Goal: Information Seeking & Learning: Learn about a topic

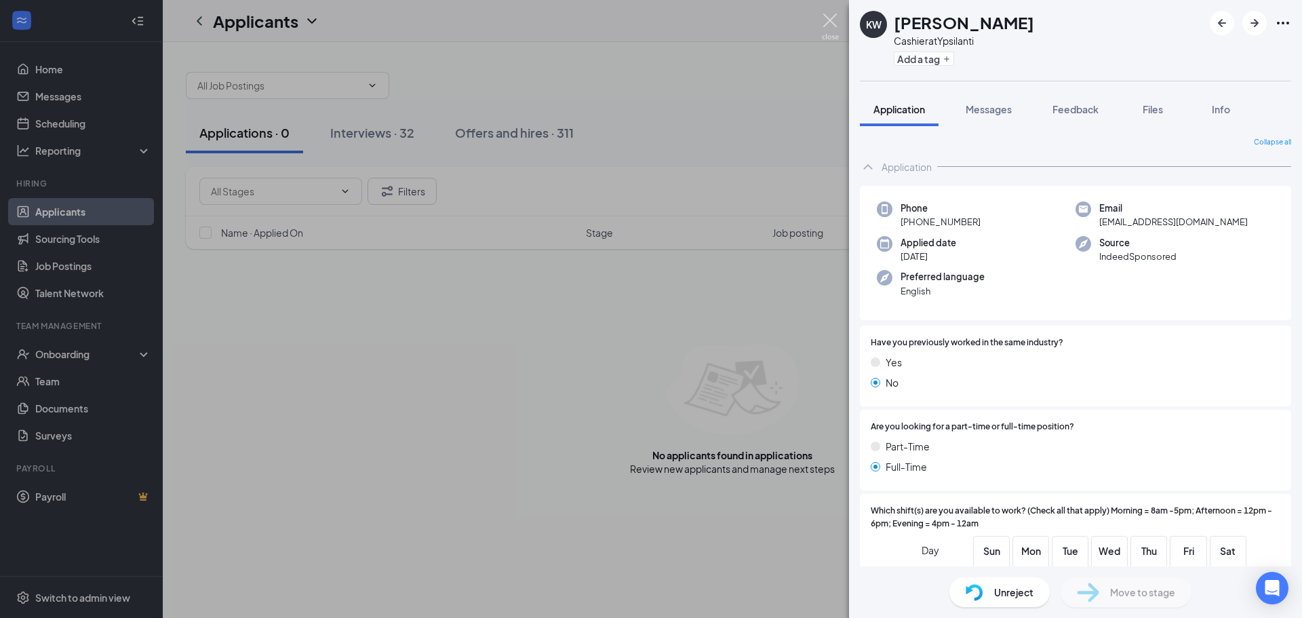
click at [830, 25] on img at bounding box center [830, 27] width 17 height 26
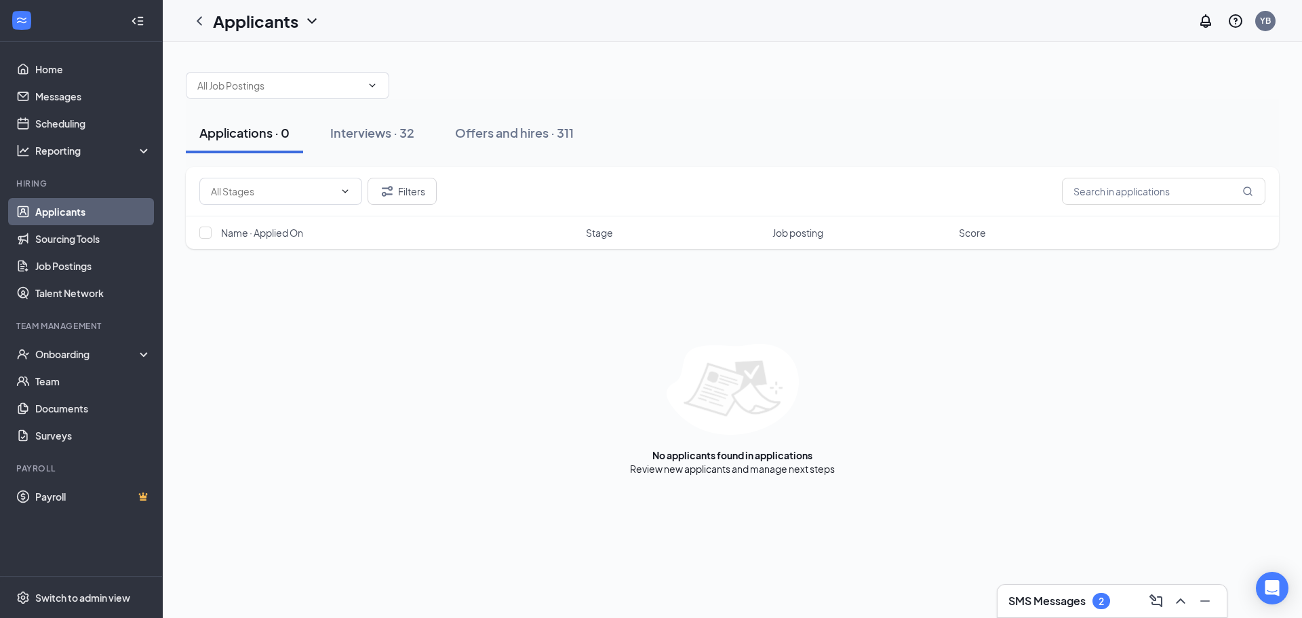
click at [268, 139] on div "Applications · 0" at bounding box center [244, 132] width 90 height 17
click at [344, 136] on div "Interviews · 32" at bounding box center [372, 132] width 84 height 17
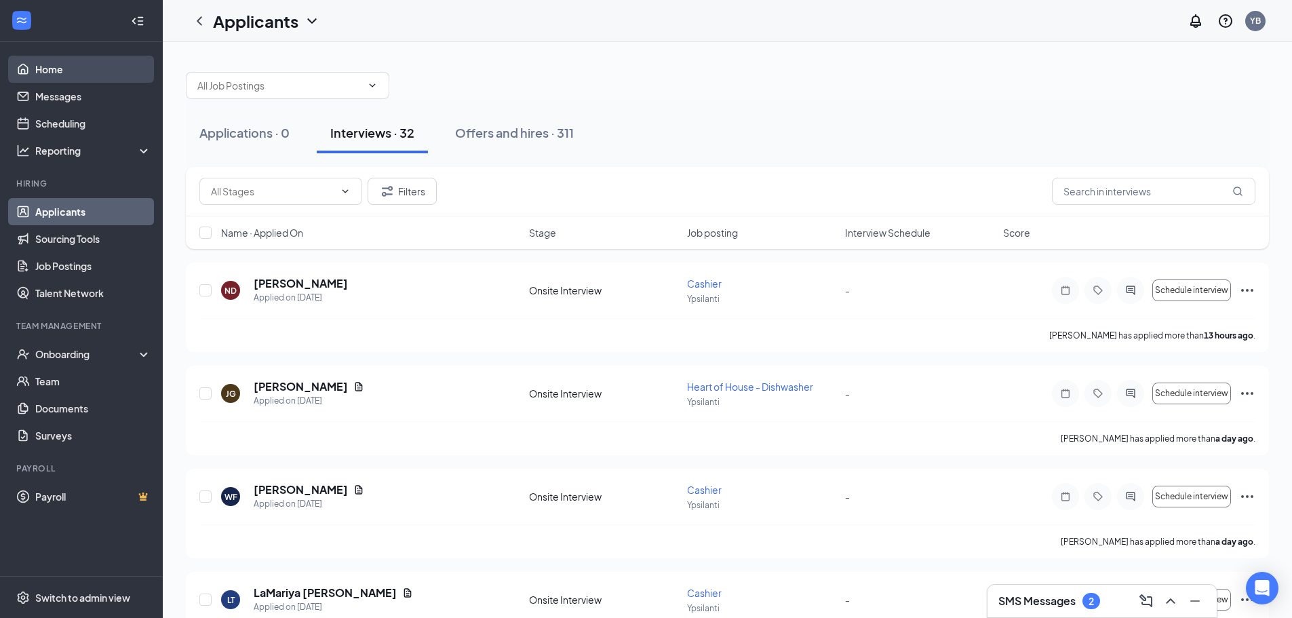
click at [61, 69] on link "Home" at bounding box center [93, 69] width 116 height 27
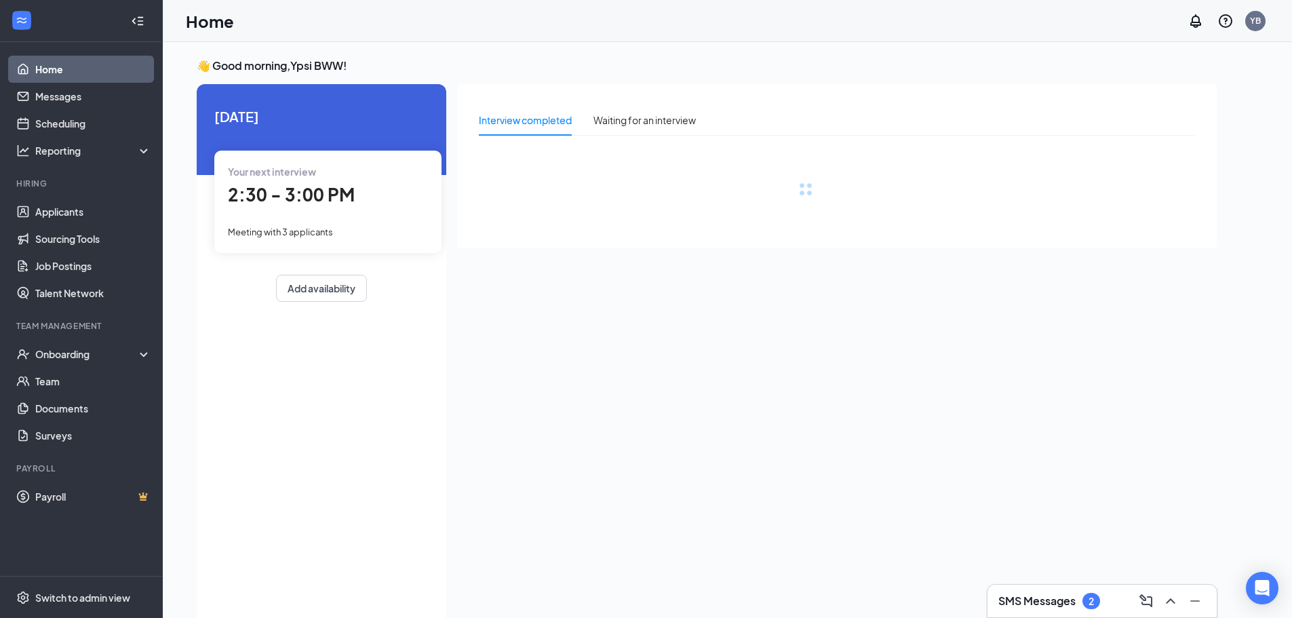
click at [343, 202] on span "2:30 - 3:00 PM" at bounding box center [291, 194] width 127 height 22
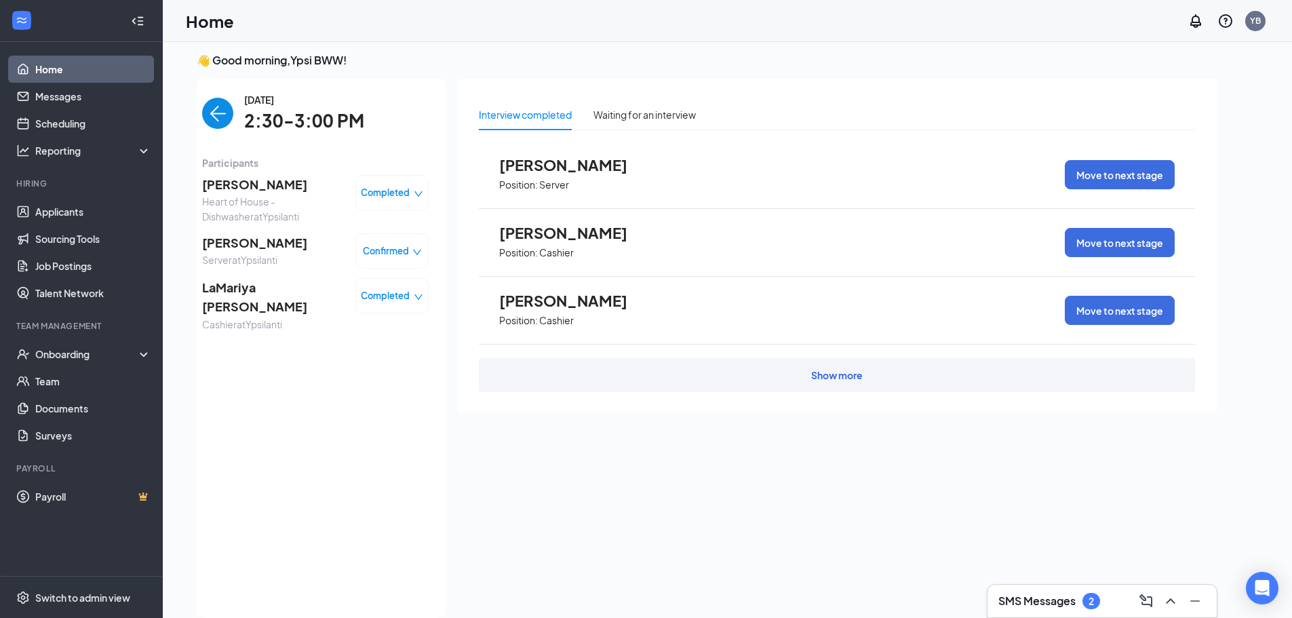
click at [799, 382] on div "Show more" at bounding box center [837, 375] width 716 height 34
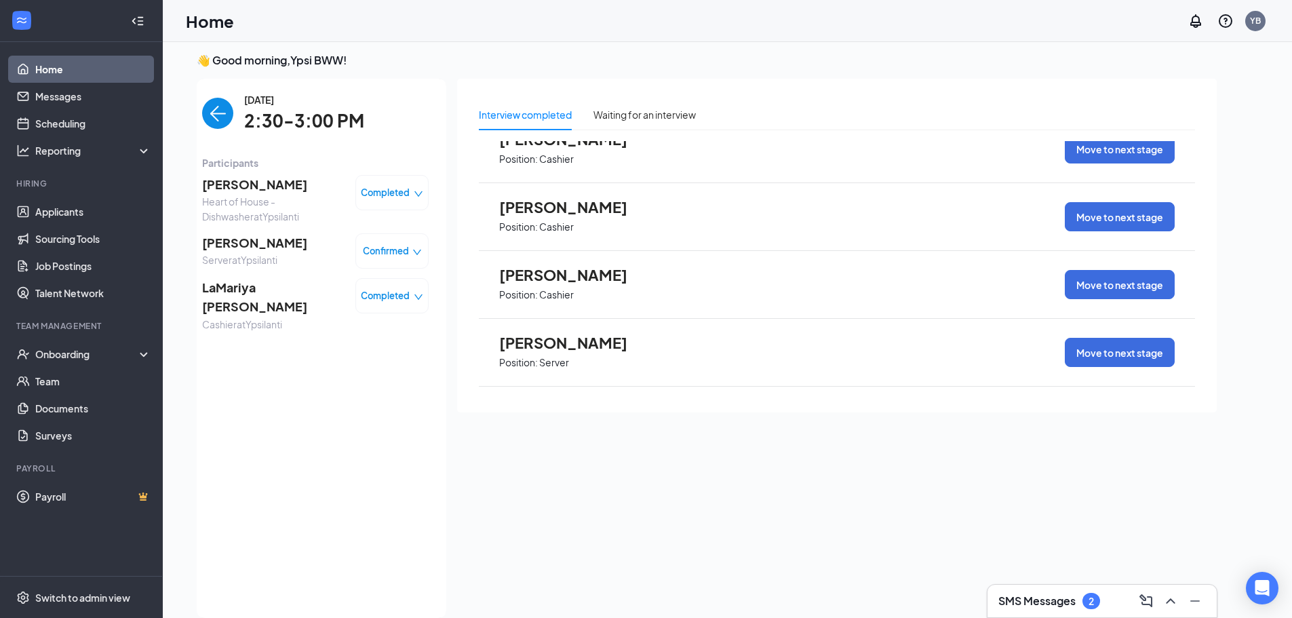
scroll to position [0, 0]
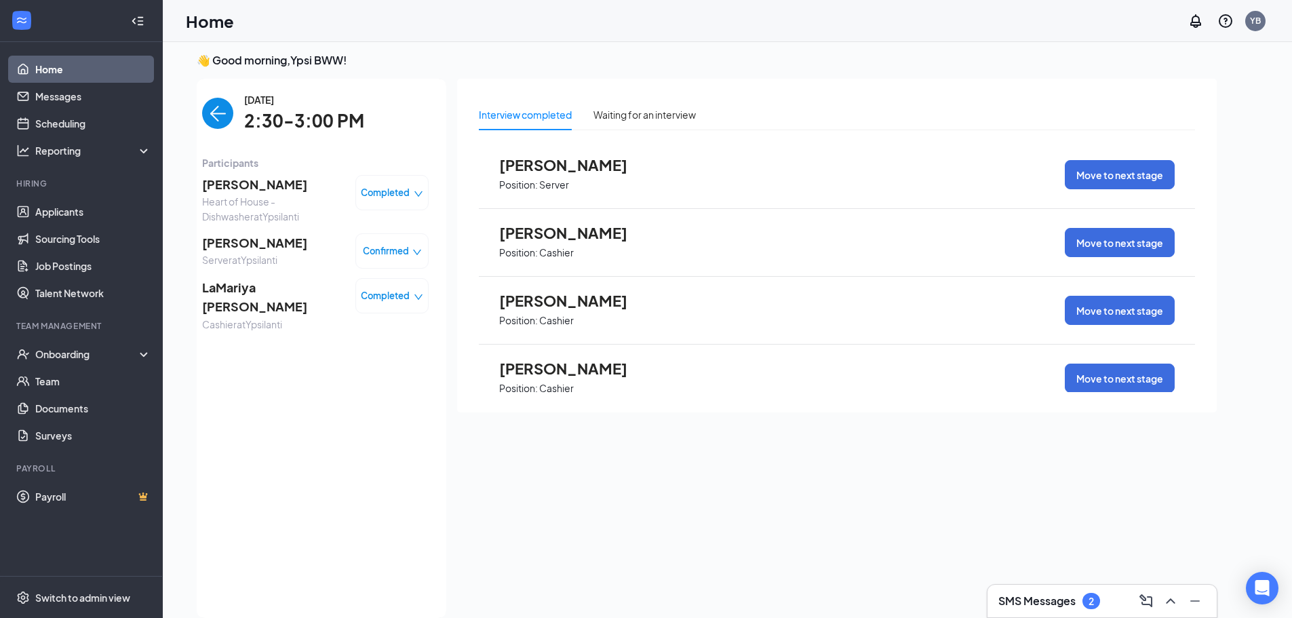
click at [236, 115] on div "[DATE] 2:30-3:00 PM" at bounding box center [315, 113] width 227 height 43
click at [229, 110] on img "back-button" at bounding box center [217, 113] width 31 height 31
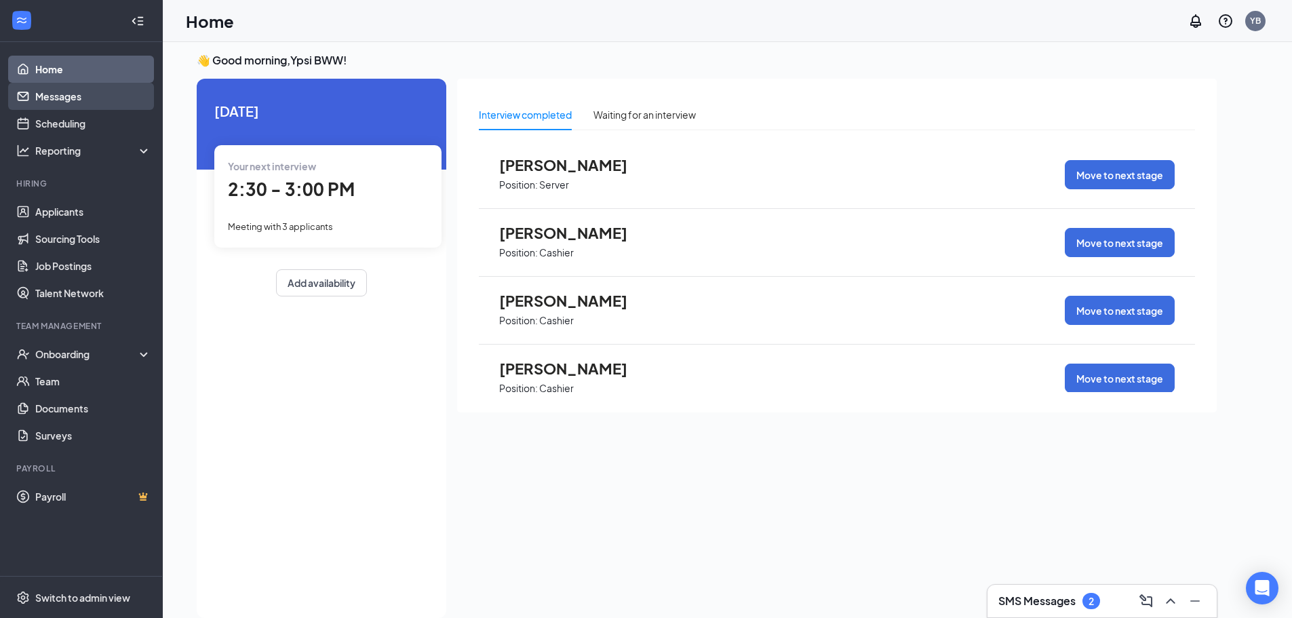
click at [61, 101] on link "Messages" at bounding box center [93, 96] width 116 height 27
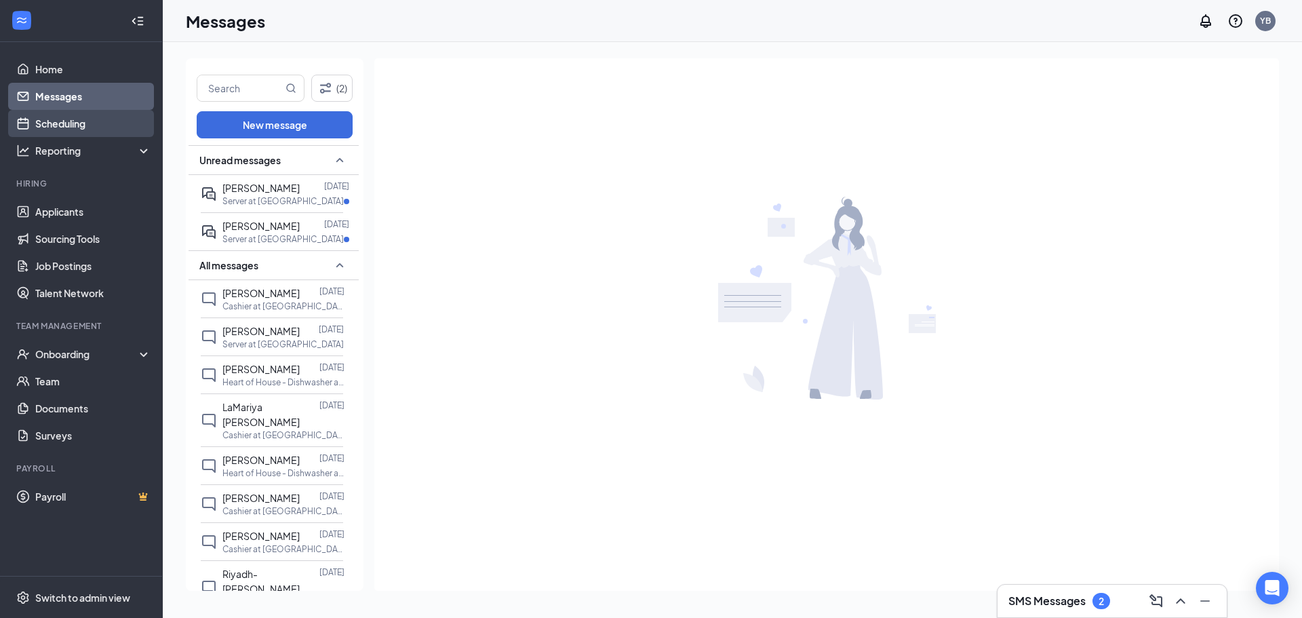
click at [61, 117] on link "Scheduling" at bounding box center [93, 123] width 116 height 27
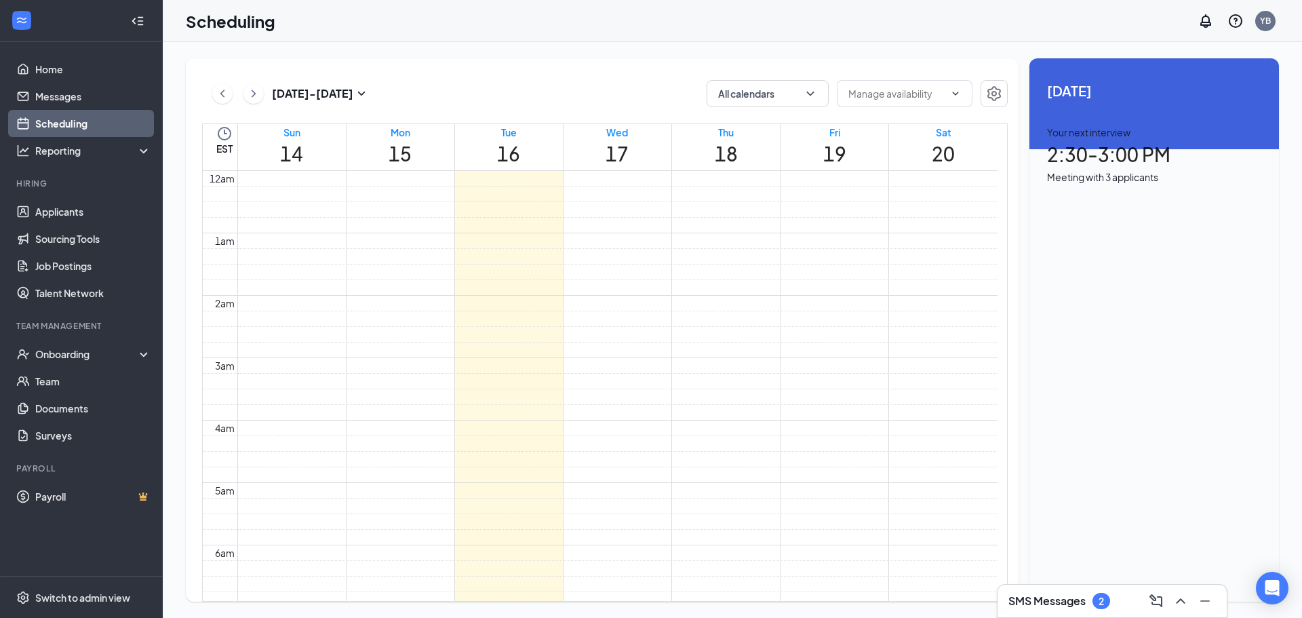
scroll to position [667, 0]
click at [408, 66] on td at bounding box center [617, 58] width 760 height 16
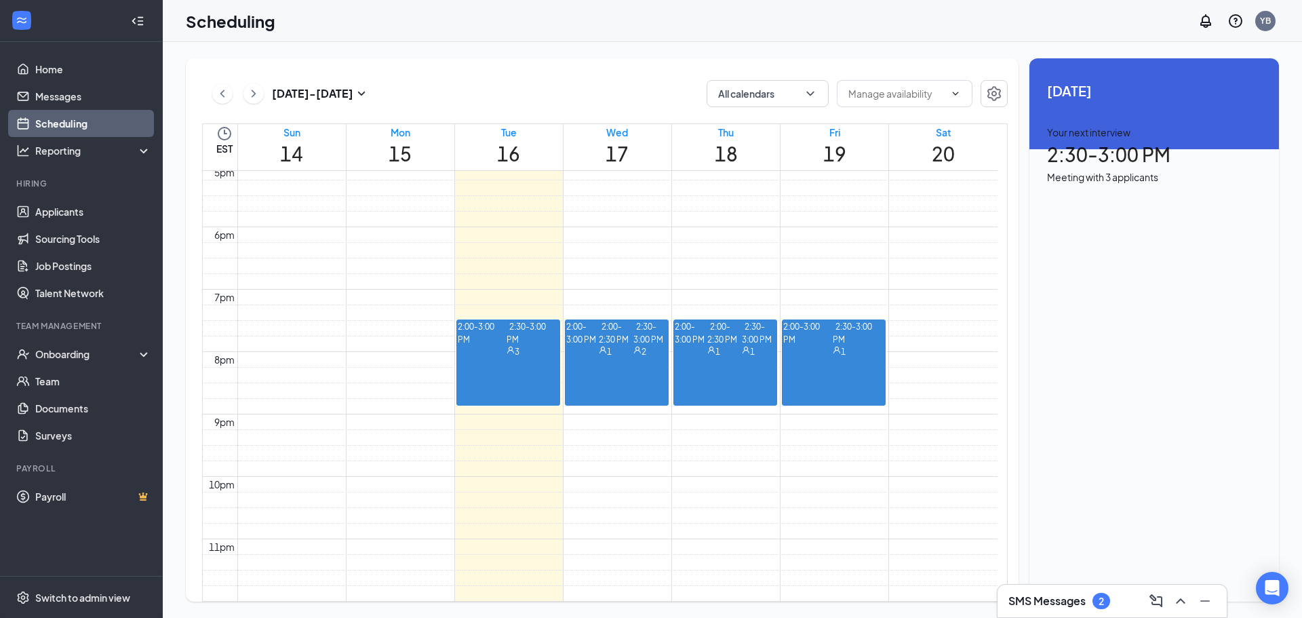
scroll to position [1043, 0]
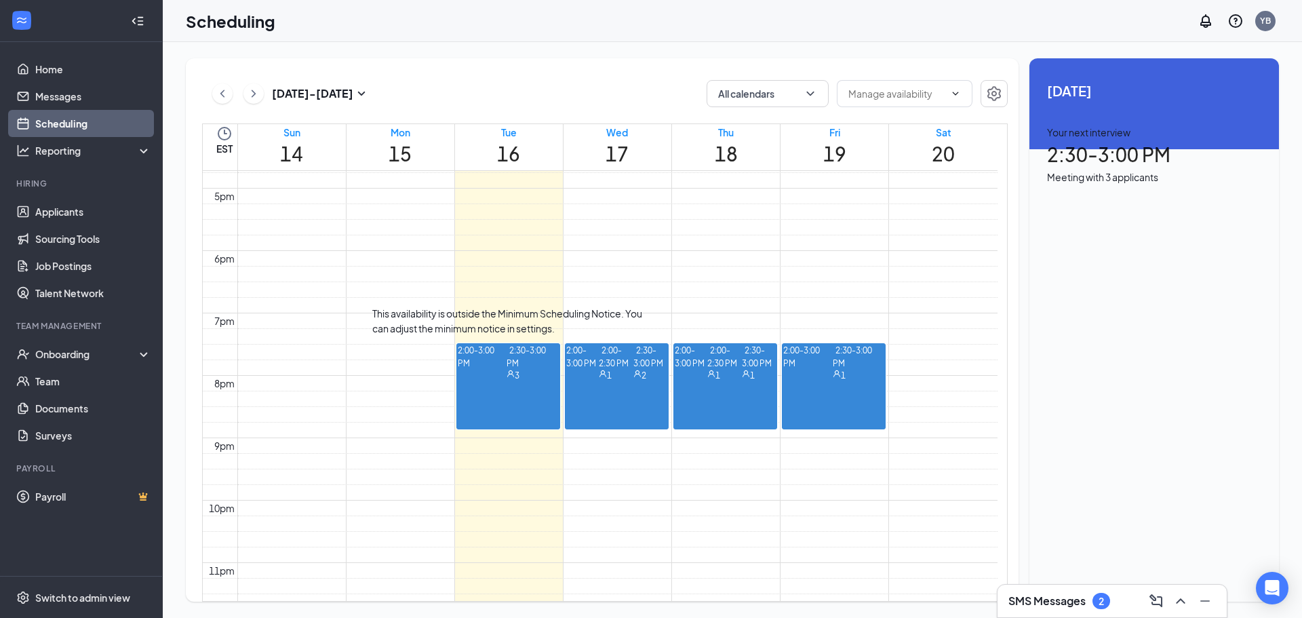
click at [513, 370] on span "2:30-3:00 PM" at bounding box center [526, 355] width 39 height 27
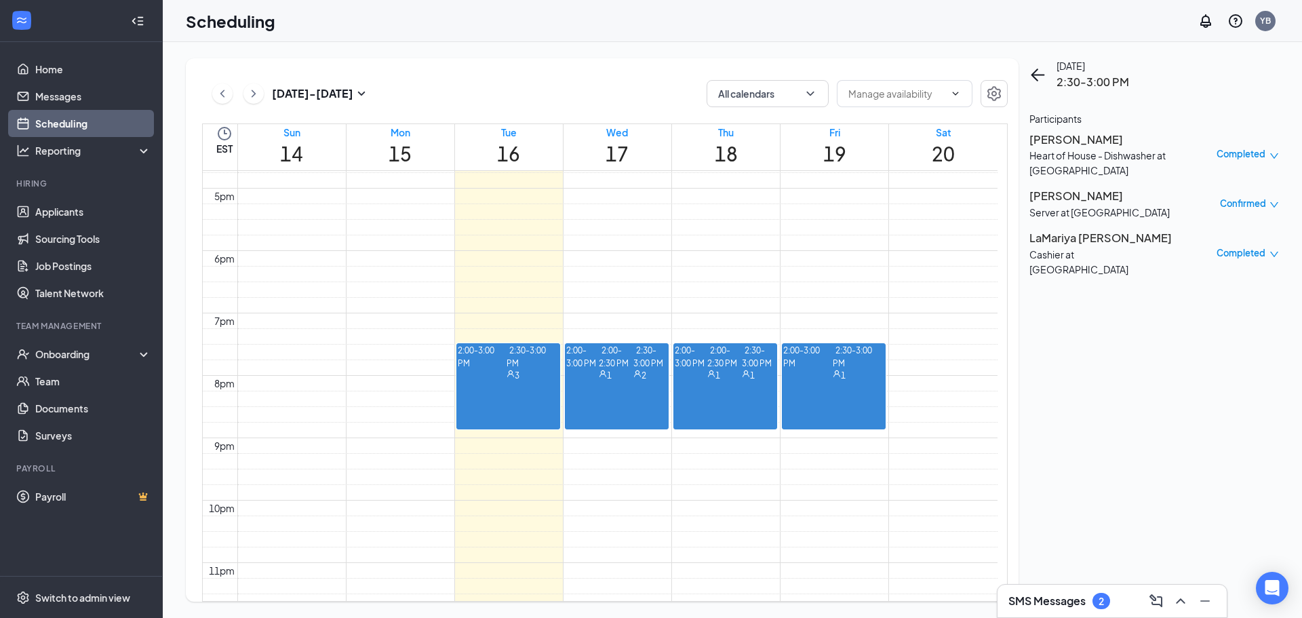
click at [633, 370] on span "2:30-3:00 PM" at bounding box center [648, 355] width 30 height 27
click at [605, 378] on div "1" at bounding box center [616, 376] width 35 height 13
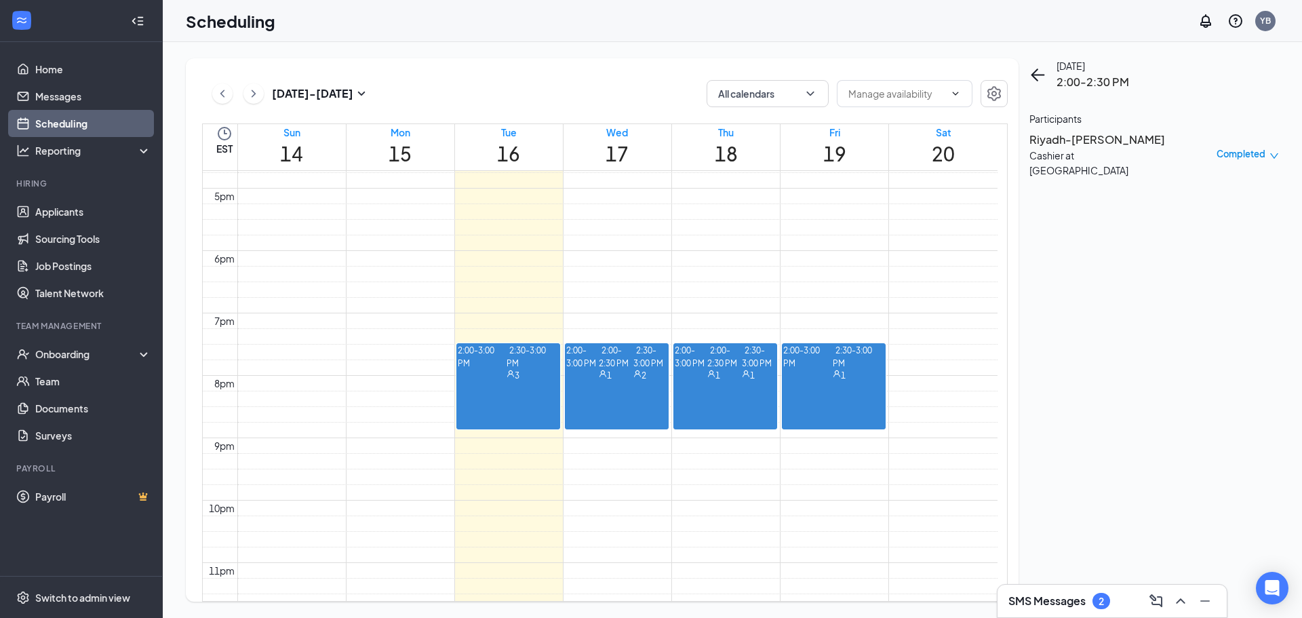
click at [723, 375] on div "1" at bounding box center [724, 376] width 35 height 13
click at [742, 382] on div "1" at bounding box center [759, 376] width 35 height 13
click at [833, 370] on span "2:30-3:00 PM" at bounding box center [852, 355] width 39 height 27
click at [70, 64] on link "Home" at bounding box center [93, 69] width 116 height 27
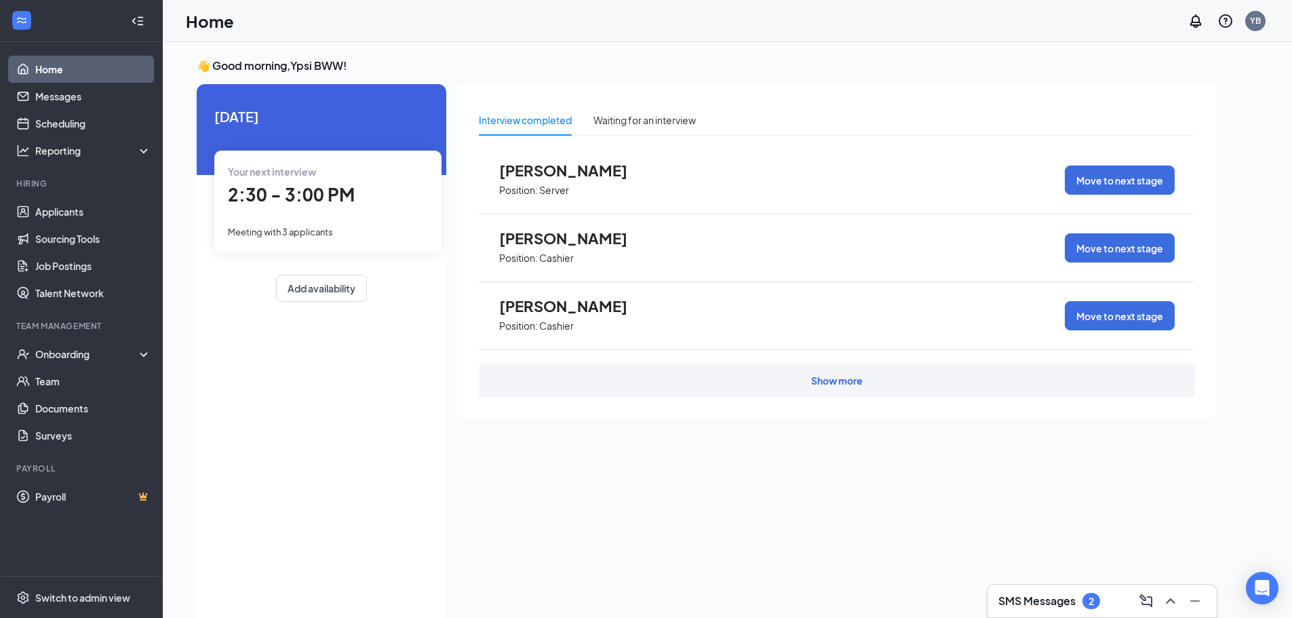
click at [87, 71] on link "Home" at bounding box center [93, 69] width 116 height 27
click at [70, 99] on link "Messages" at bounding box center [93, 96] width 116 height 27
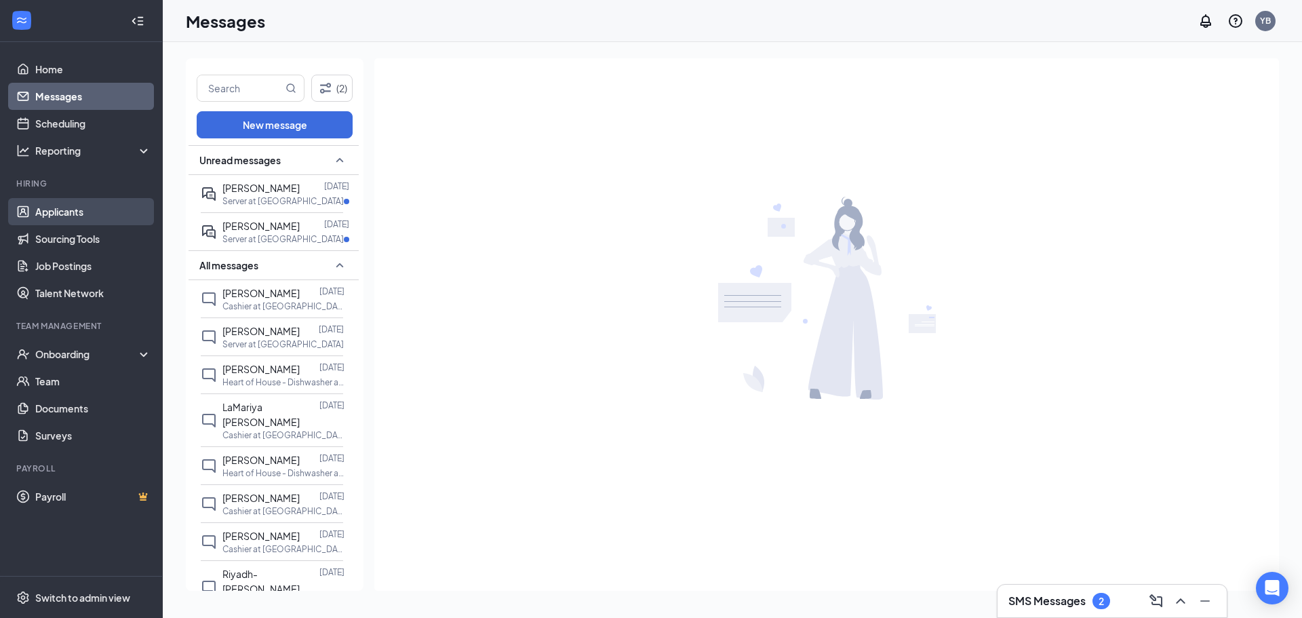
click at [48, 214] on link "Applicants" at bounding box center [93, 211] width 116 height 27
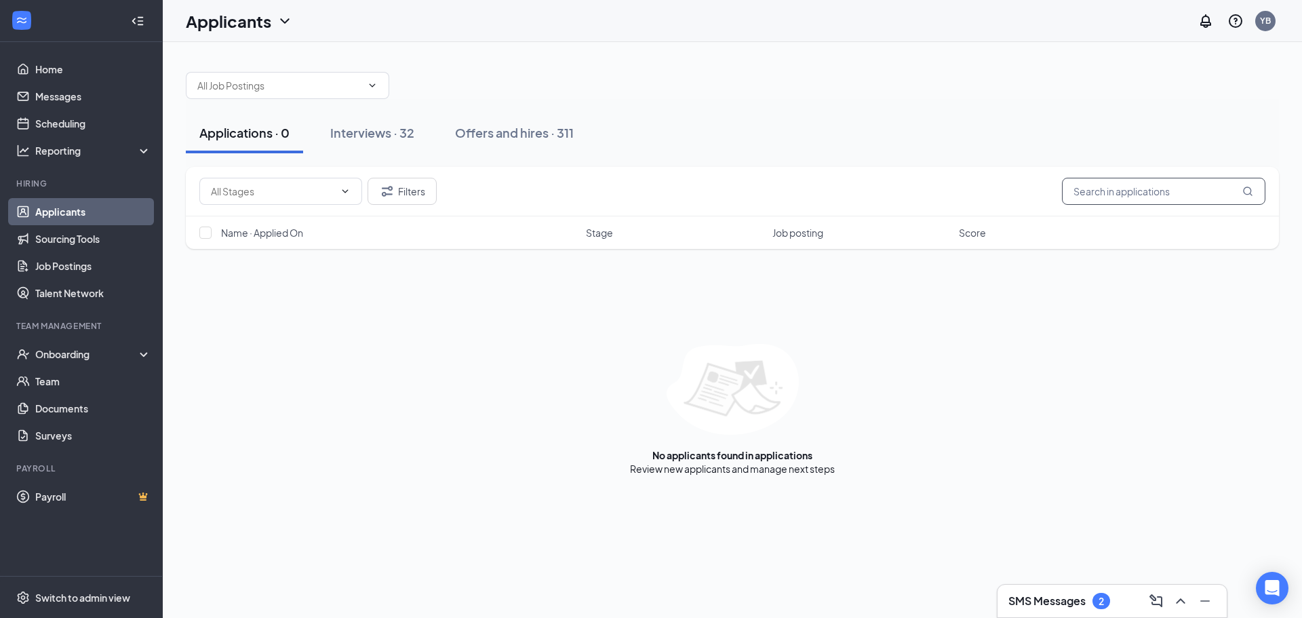
click at [1148, 195] on input "text" at bounding box center [1163, 191] width 203 height 27
type input "[PERSON_NAME]"
click at [403, 132] on div "Interviews · 0 / 32" at bounding box center [400, 132] width 103 height 17
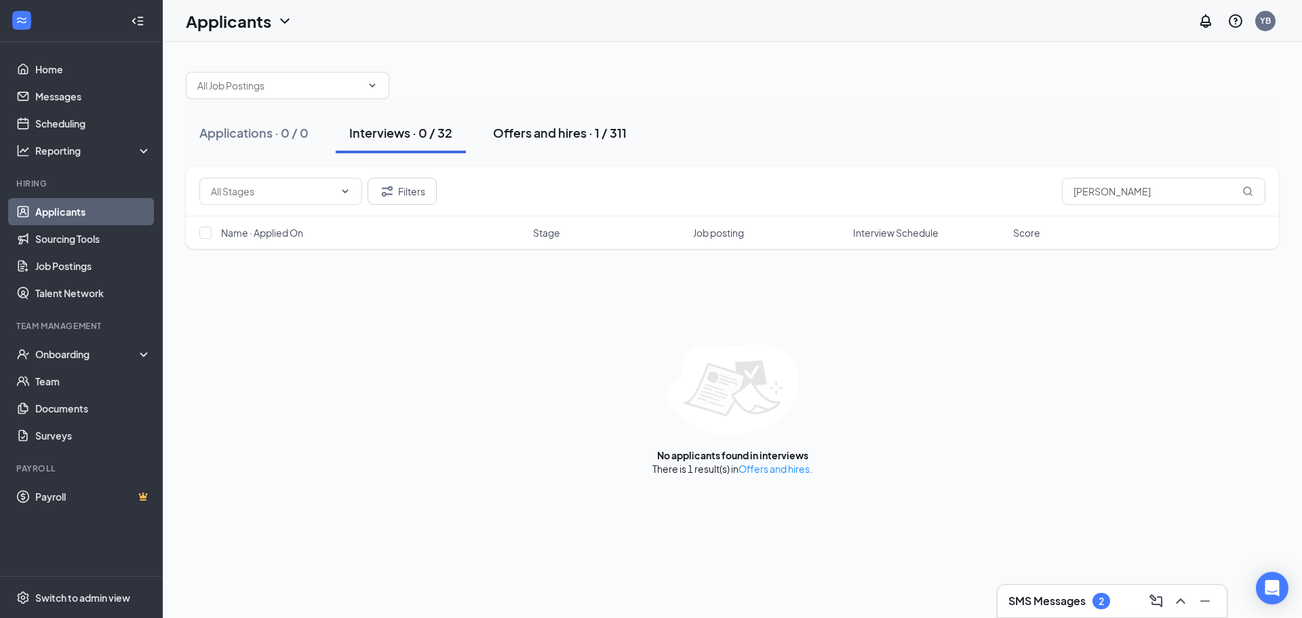
click at [574, 135] on div "Offers and hires · 1 / 311" at bounding box center [560, 132] width 134 height 17
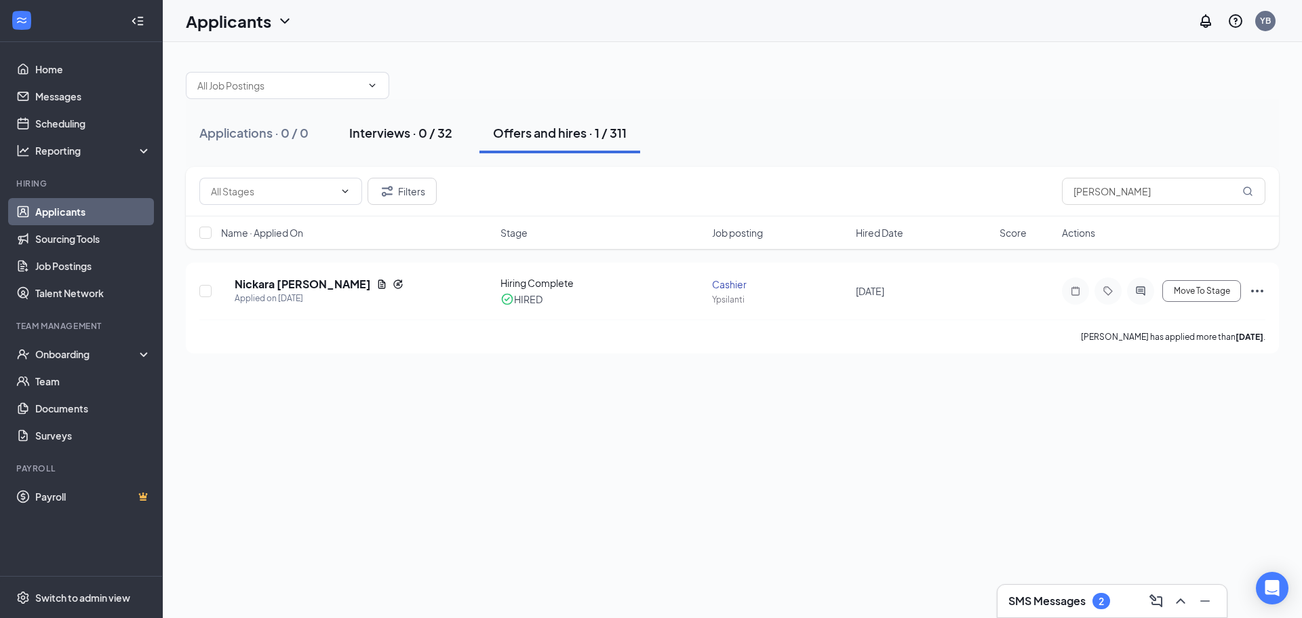
click at [432, 142] on button "Interviews · 0 / 32" at bounding box center [401, 133] width 130 height 41
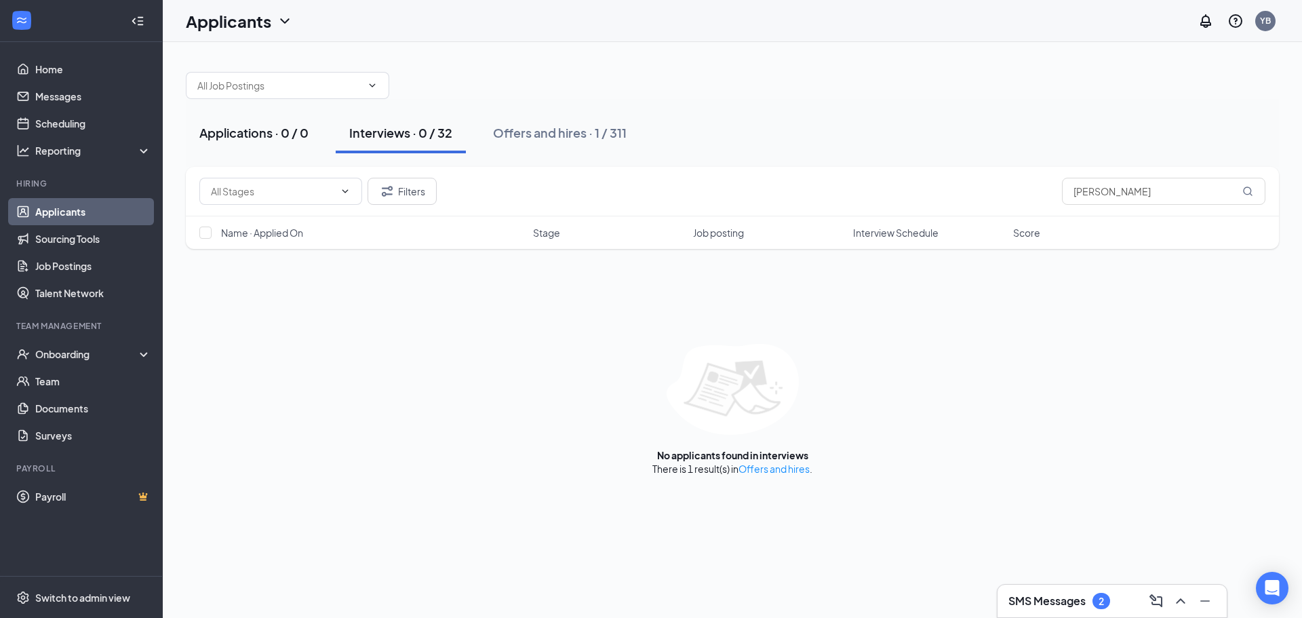
click at [272, 142] on button "Applications · 0 / 0" at bounding box center [254, 133] width 136 height 41
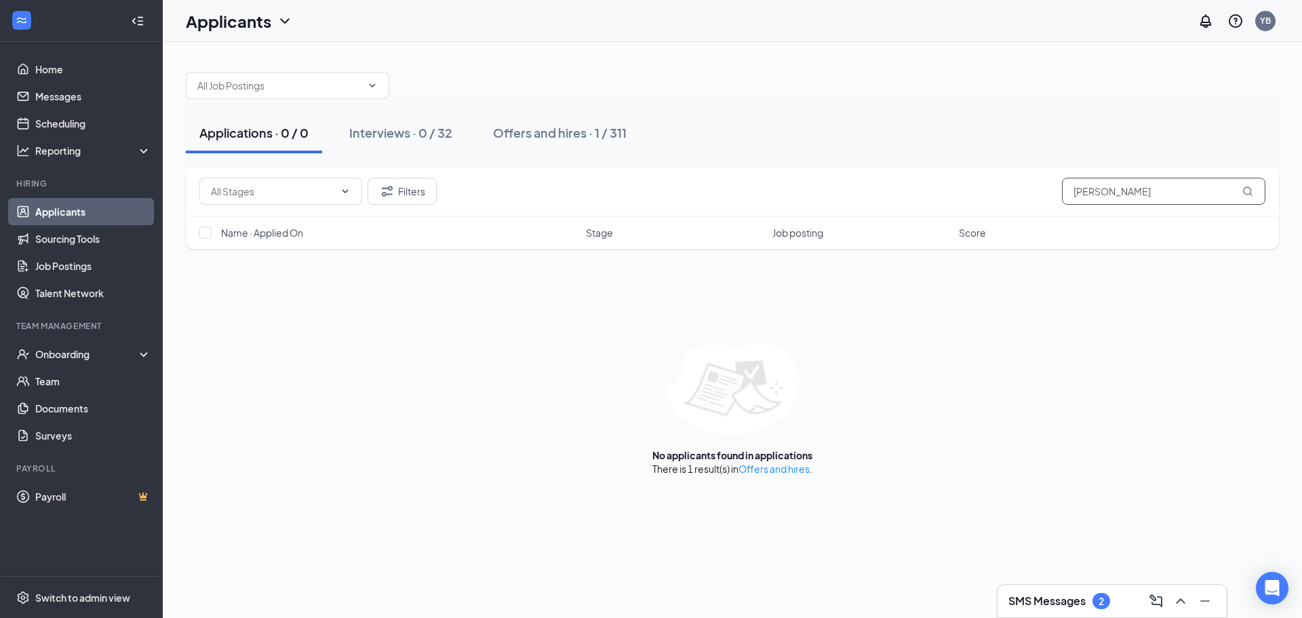
click at [1114, 192] on input "[PERSON_NAME]" at bounding box center [1163, 191] width 203 height 27
type input "[PERSON_NAME]"
click at [523, 123] on button "Offers and hires · 0 / 311" at bounding box center [561, 133] width 165 height 41
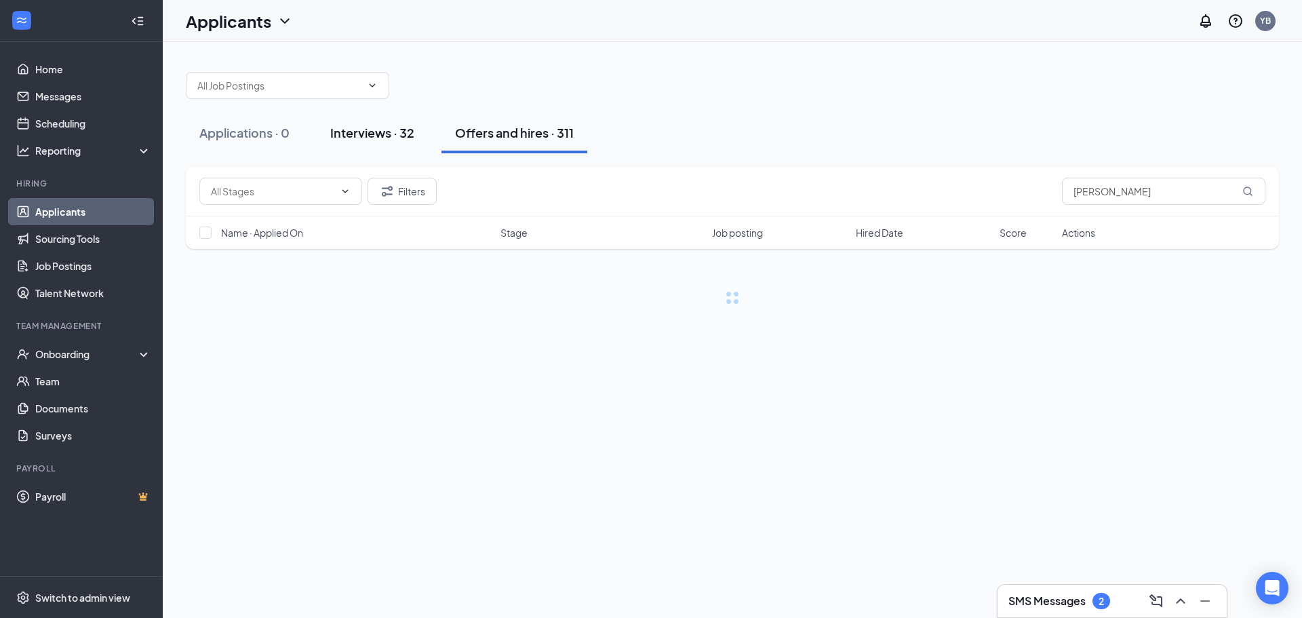
click at [420, 133] on button "Interviews · 32" at bounding box center [372, 133] width 111 height 41
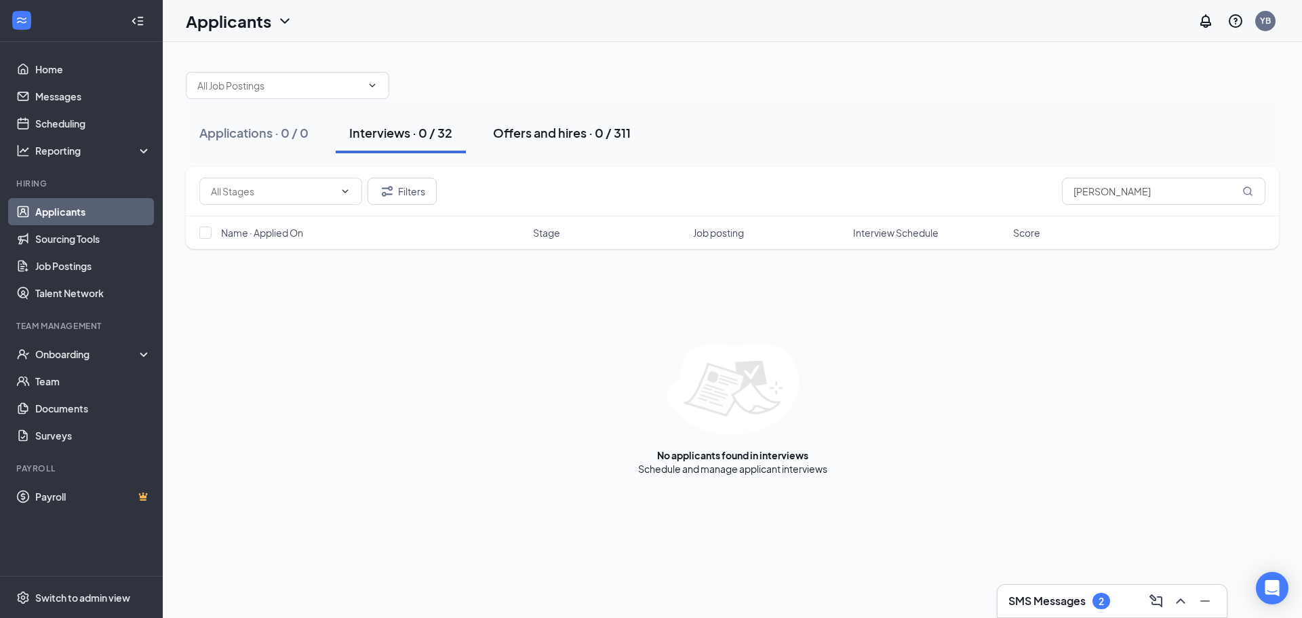
click at [538, 135] on div "Offers and hires · 0 / 311" at bounding box center [562, 132] width 138 height 17
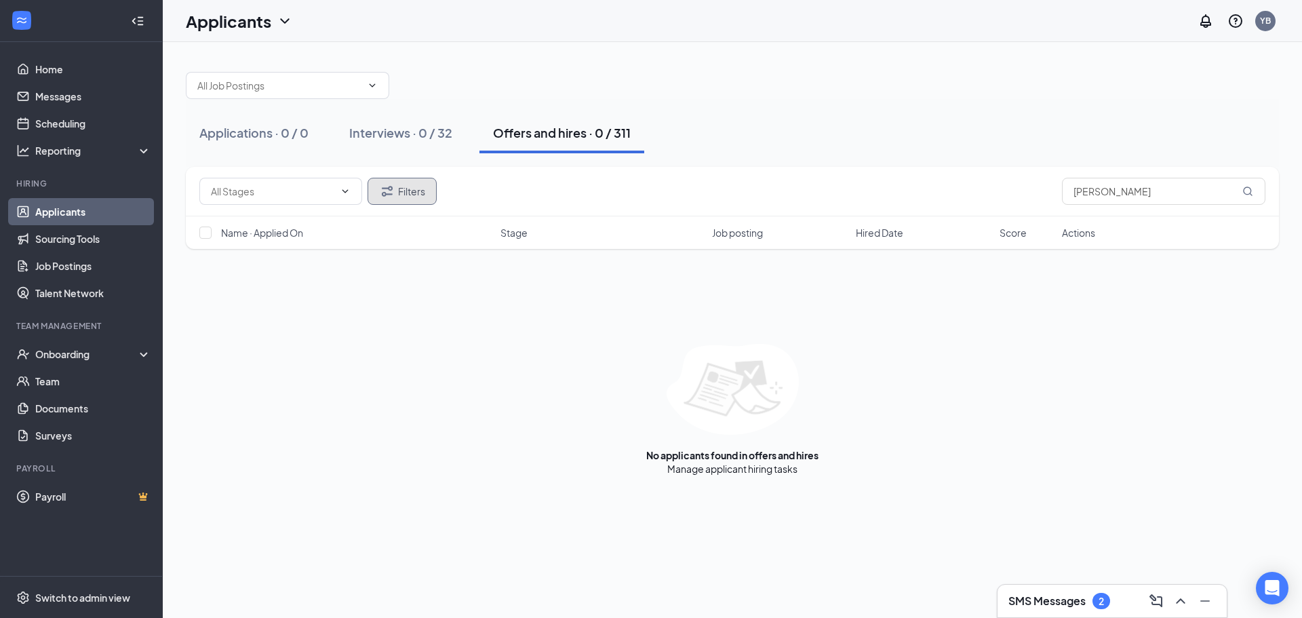
click at [421, 198] on button "Filters" at bounding box center [402, 191] width 69 height 27
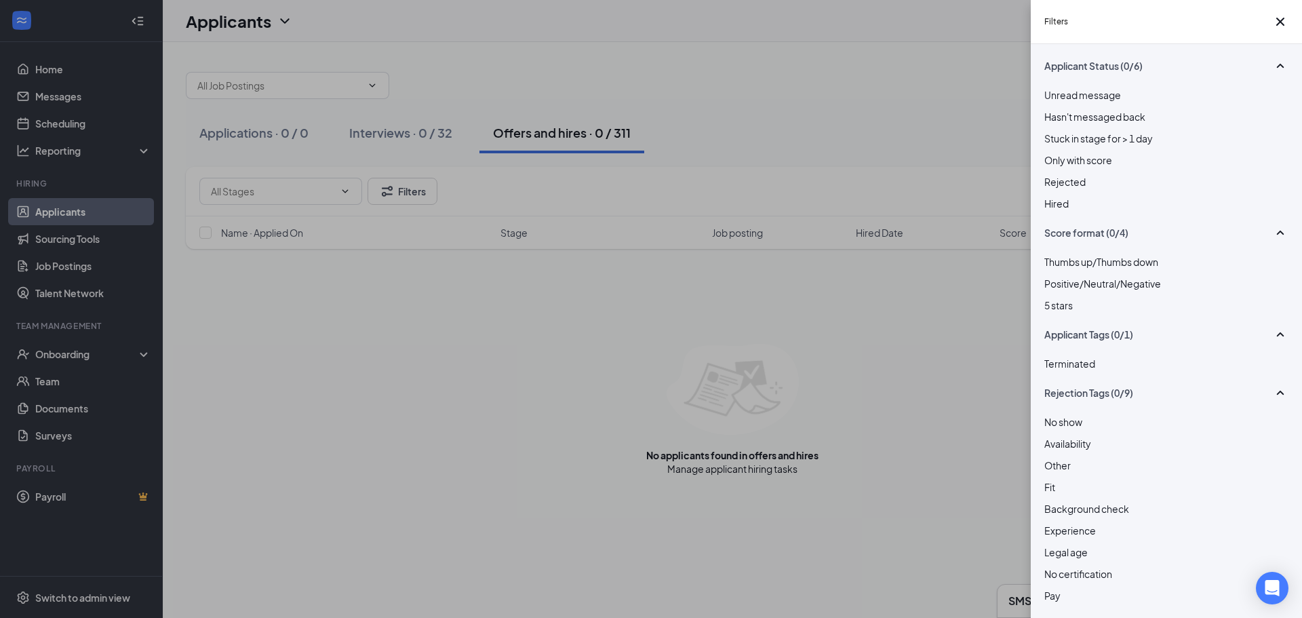
click at [1080, 188] on span "Rejected" at bounding box center [1064, 182] width 41 height 12
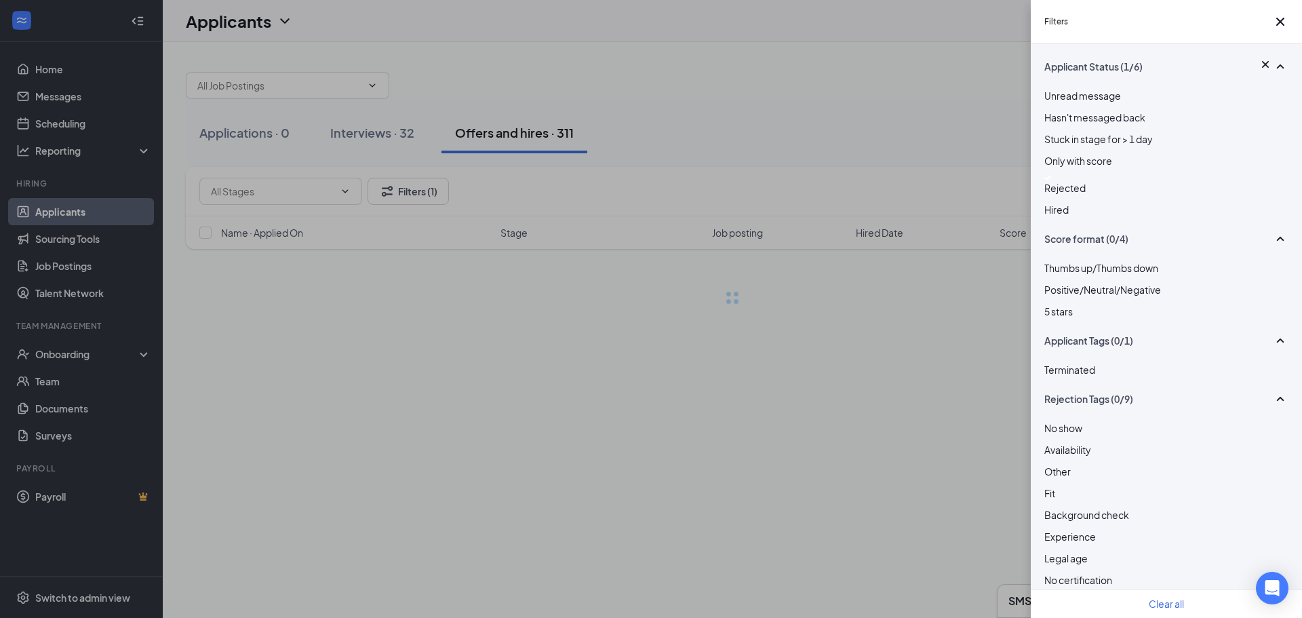
click at [959, 183] on div "Filters Applicant Status (1/6) Unread message Hasn't messaged back Stuck in sta…" at bounding box center [651, 309] width 1302 height 618
click at [1274, 20] on icon "Cross" at bounding box center [1280, 22] width 16 height 16
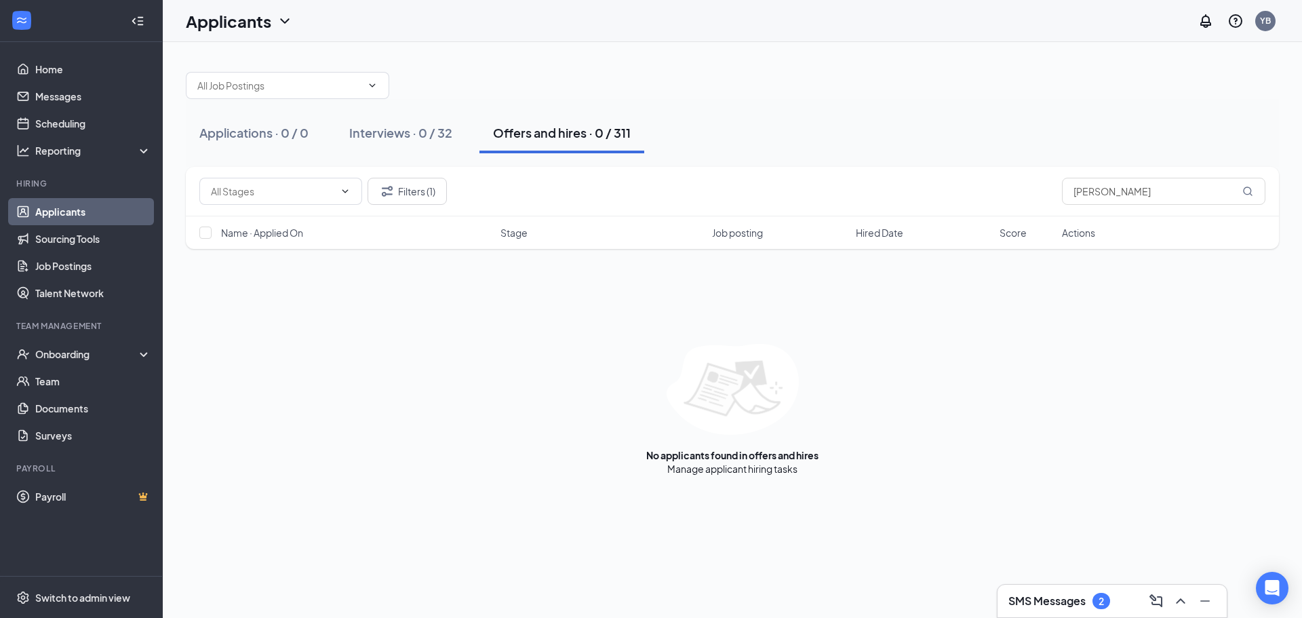
click at [841, 191] on div "Filters (1) [PERSON_NAME]" at bounding box center [732, 191] width 1066 height 27
click at [439, 144] on button "Interviews · 0 / 32" at bounding box center [401, 133] width 130 height 41
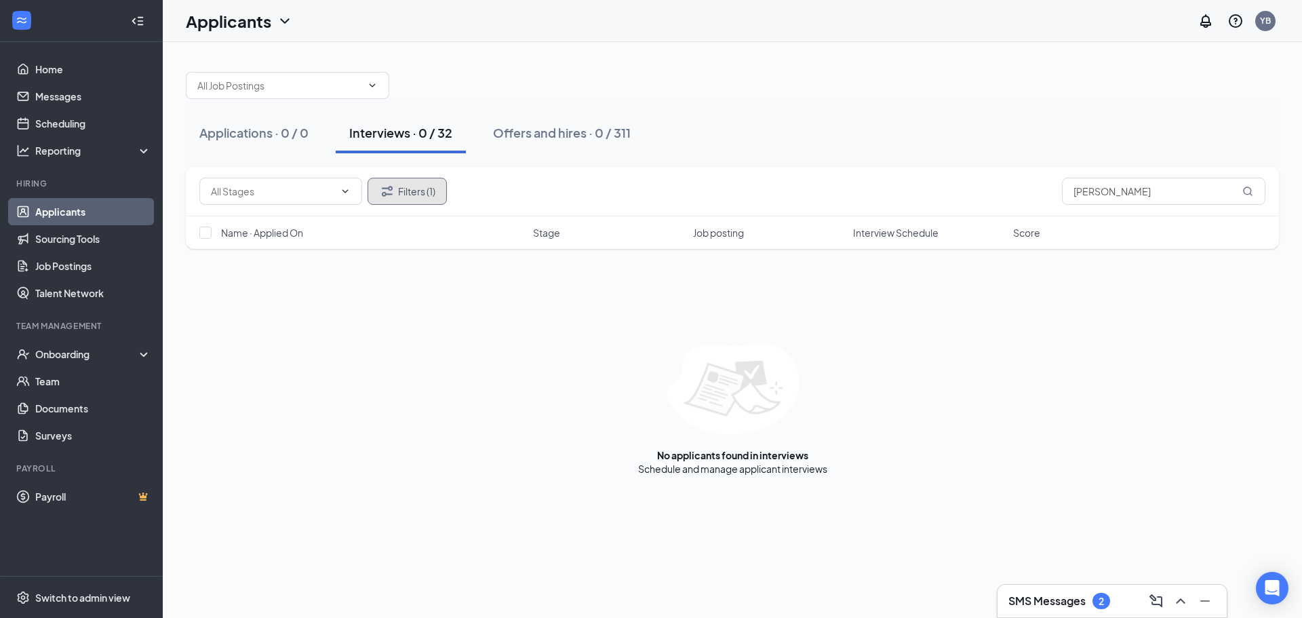
click at [439, 195] on button "Filters (1)" at bounding box center [407, 191] width 79 height 27
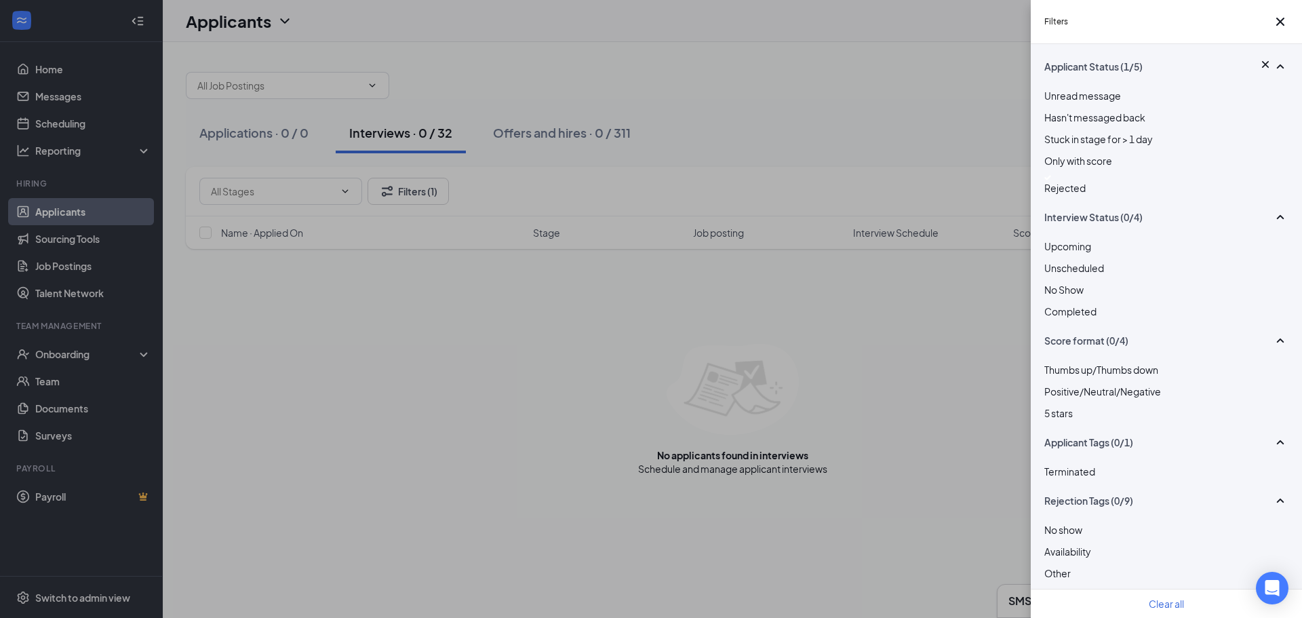
click at [924, 121] on div "Filters Applicant Status (1/5) Unread message Hasn't messaged back Stuck in sta…" at bounding box center [651, 309] width 1302 height 618
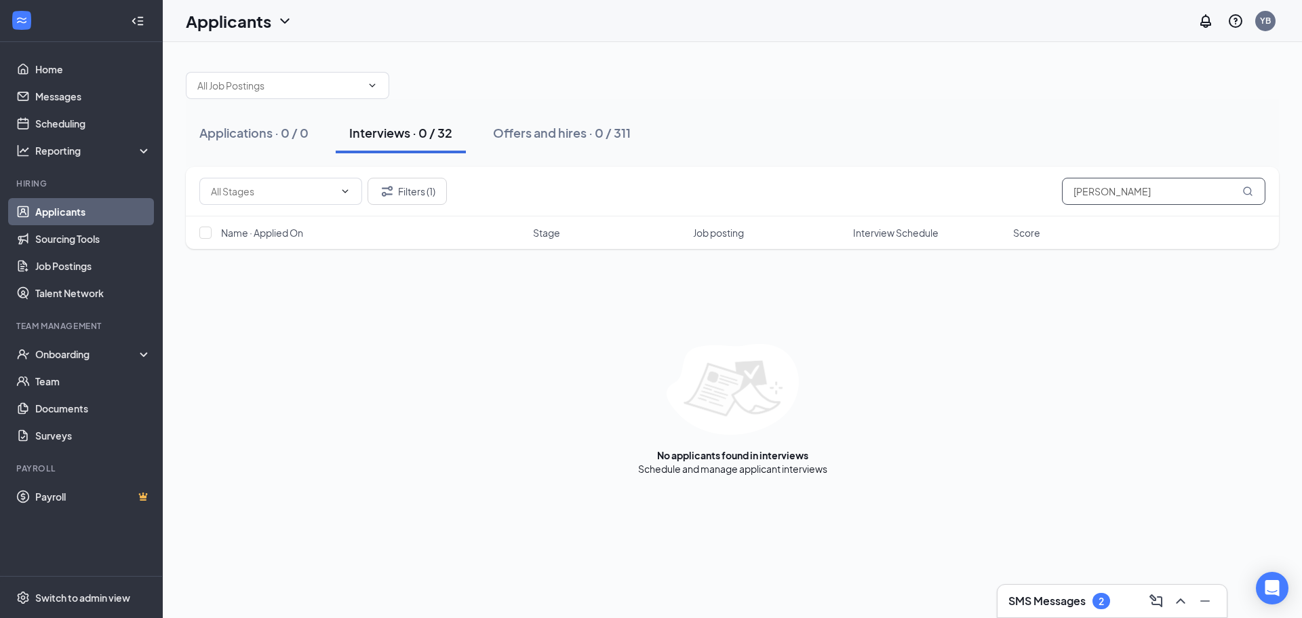
click at [1132, 190] on input "[PERSON_NAME]" at bounding box center [1163, 191] width 203 height 27
type input "[PERSON_NAME]"
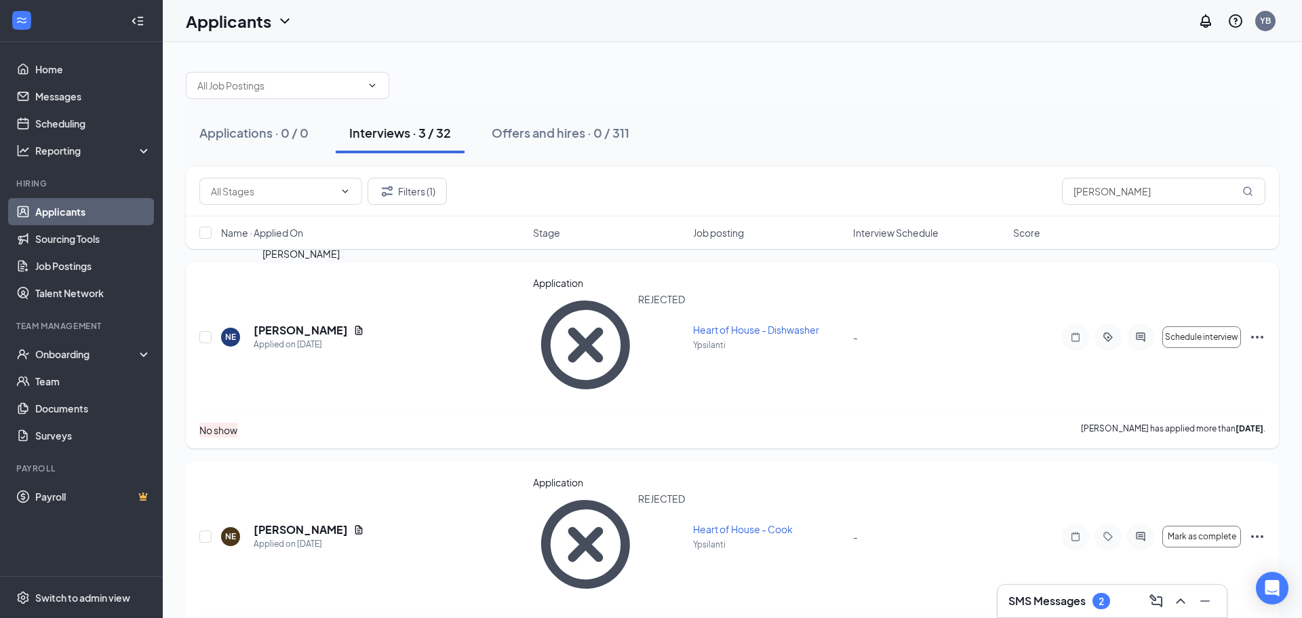
click at [316, 323] on h5 "[PERSON_NAME]" at bounding box center [301, 330] width 94 height 15
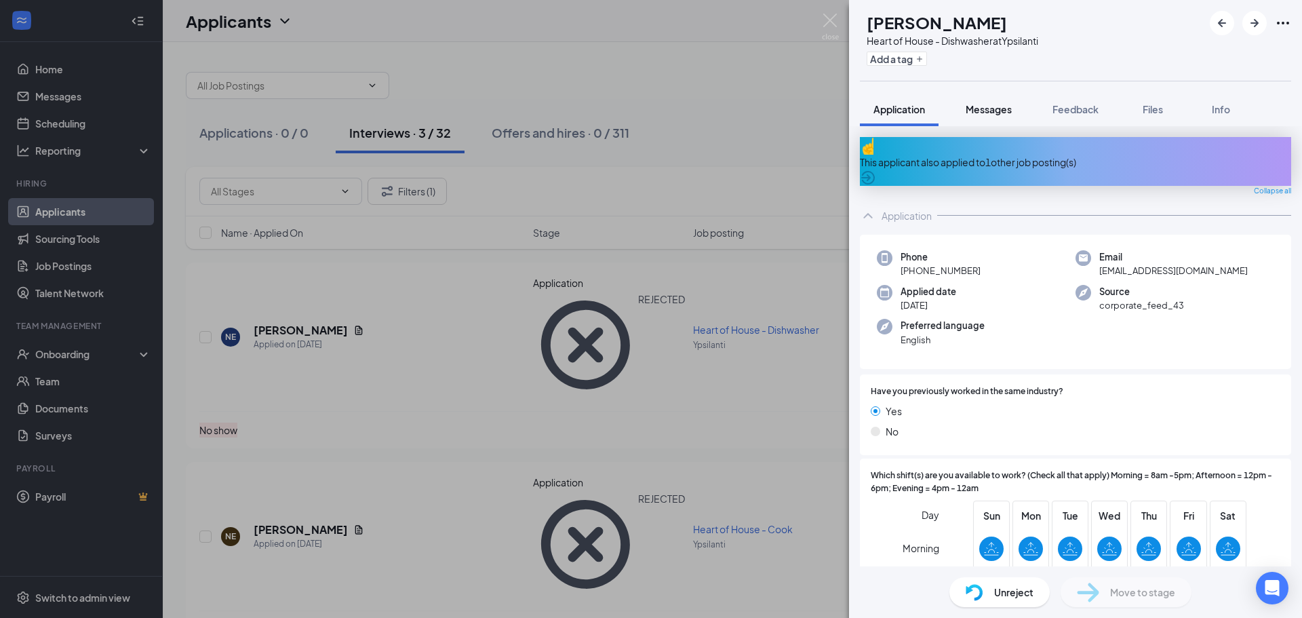
click at [1012, 105] on span "Messages" at bounding box center [989, 109] width 46 height 12
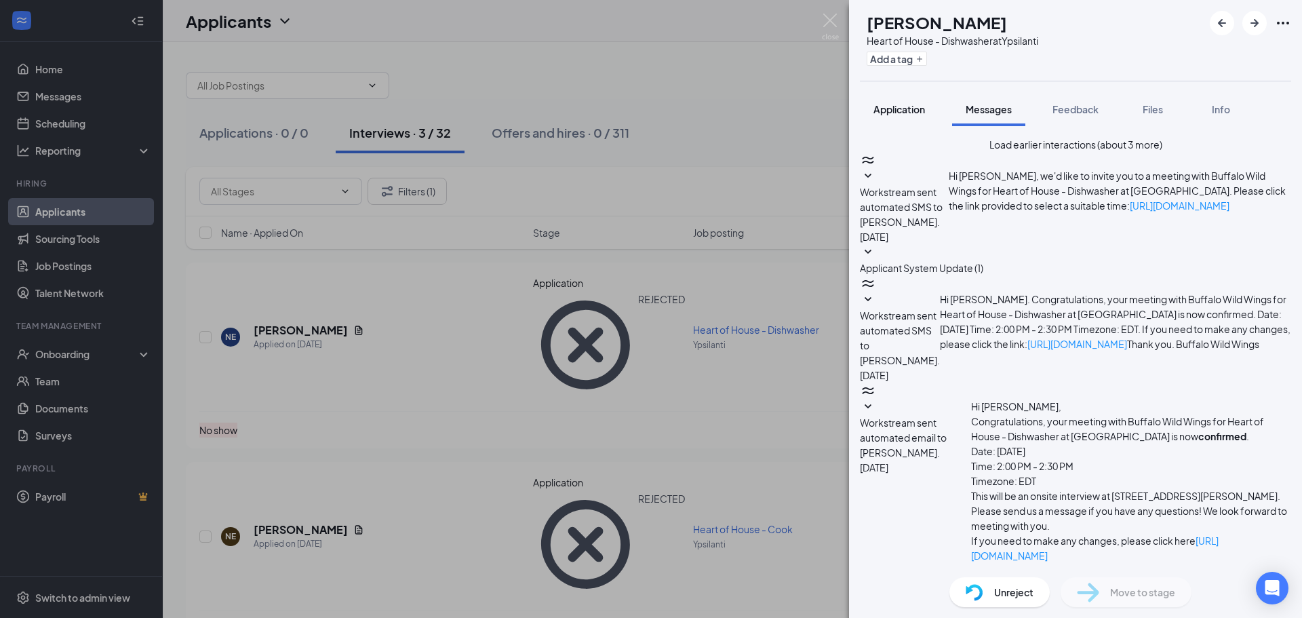
scroll to position [278, 0]
click at [906, 108] on span "Application" at bounding box center [900, 109] width 52 height 12
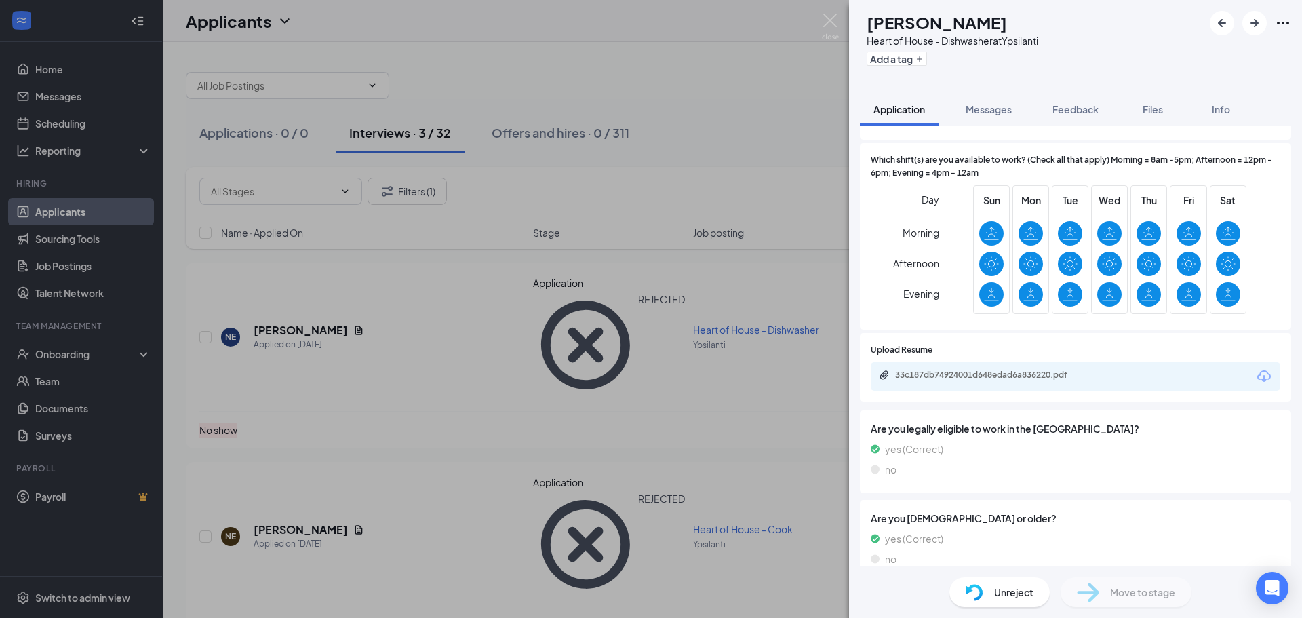
scroll to position [324, 0]
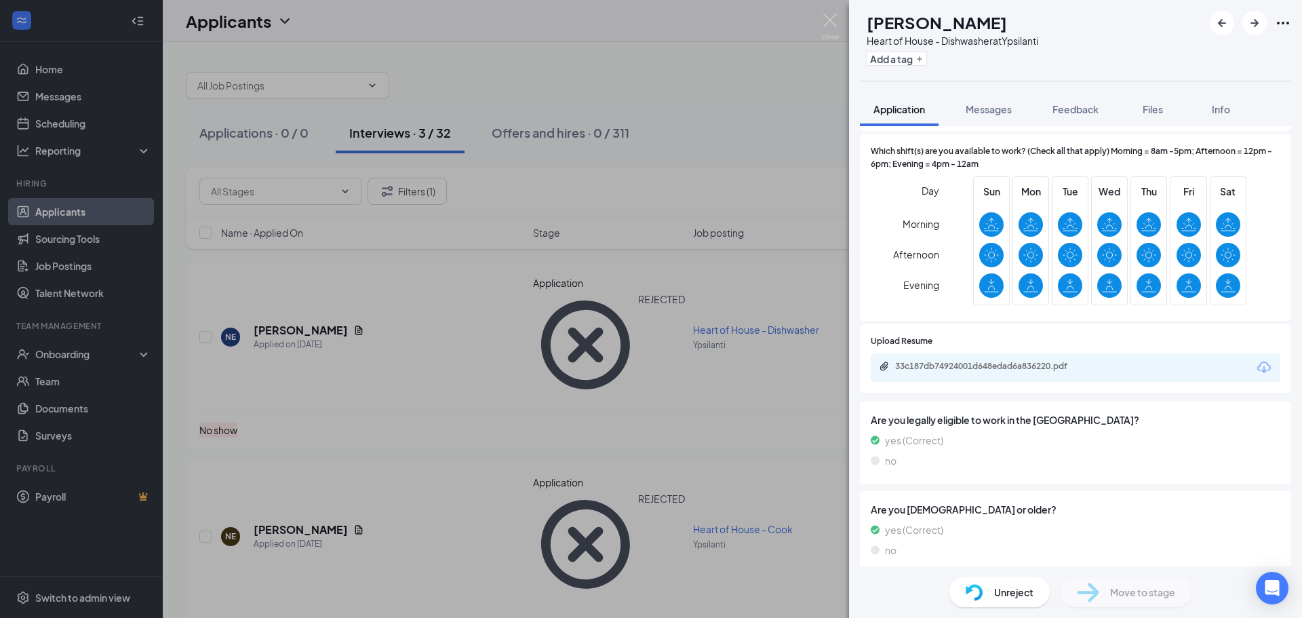
click at [821, 18] on div "NE [PERSON_NAME] Heart of House - Dishwasher at [GEOGRAPHIC_DATA] Add a tag App…" at bounding box center [651, 309] width 1302 height 618
click at [825, 20] on img at bounding box center [830, 27] width 17 height 26
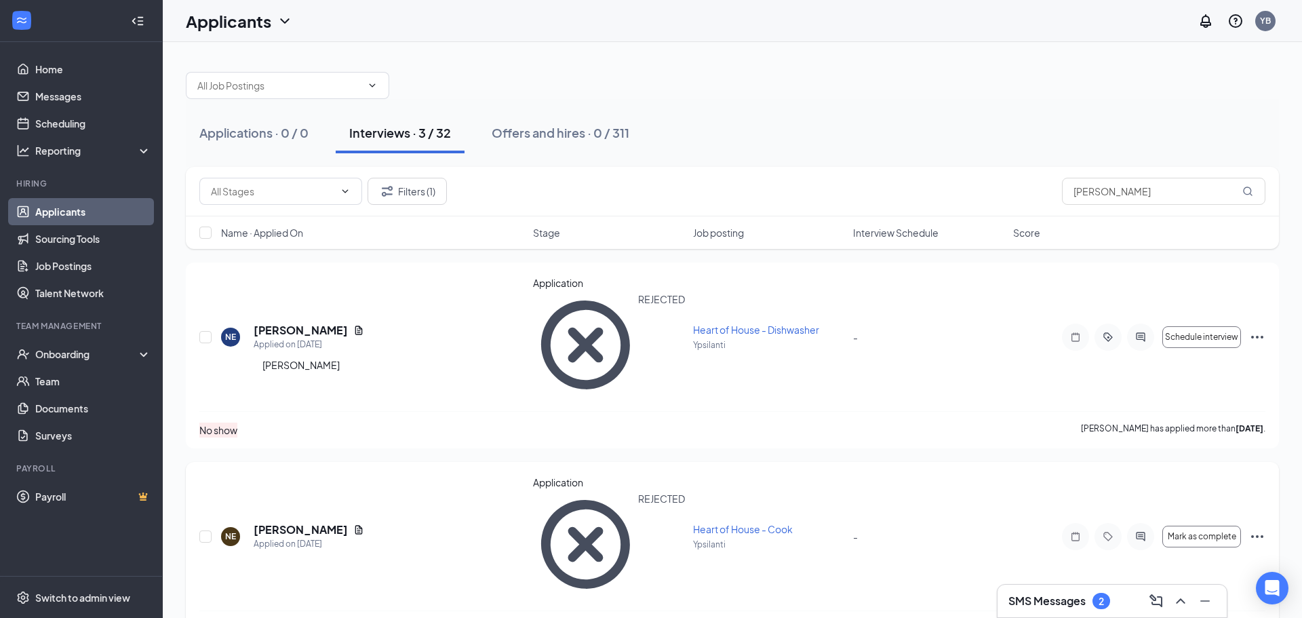
click at [336, 522] on h5 "[PERSON_NAME]" at bounding box center [301, 529] width 94 height 15
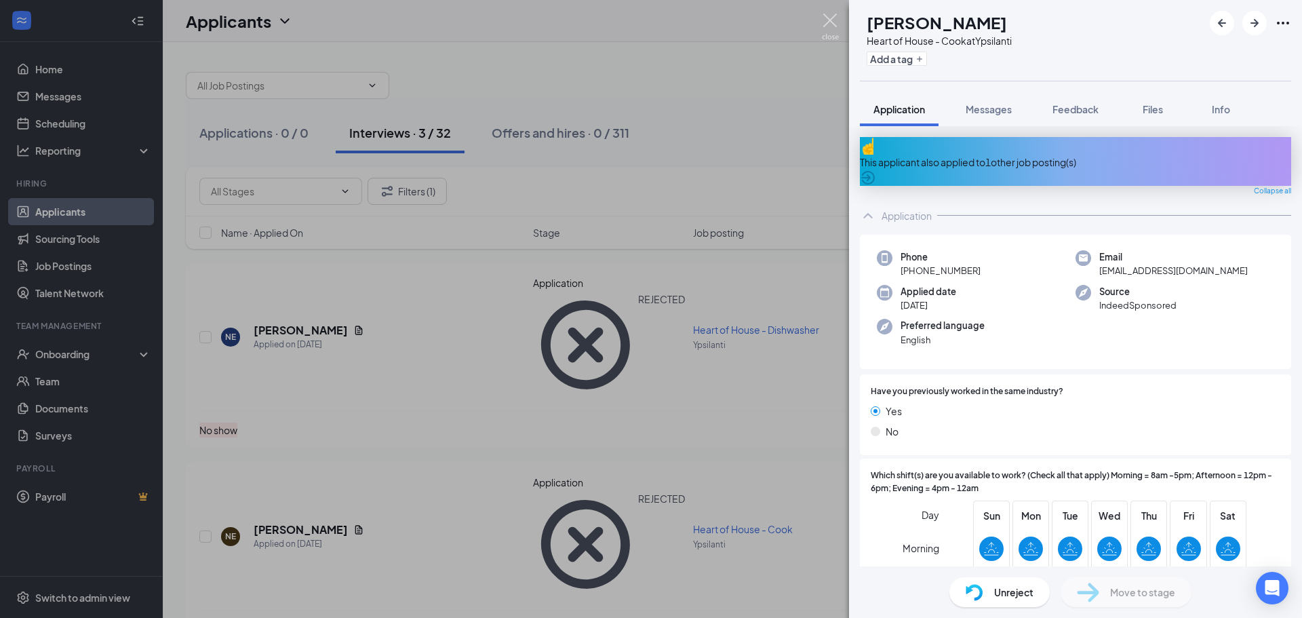
click at [838, 20] on img at bounding box center [830, 27] width 17 height 26
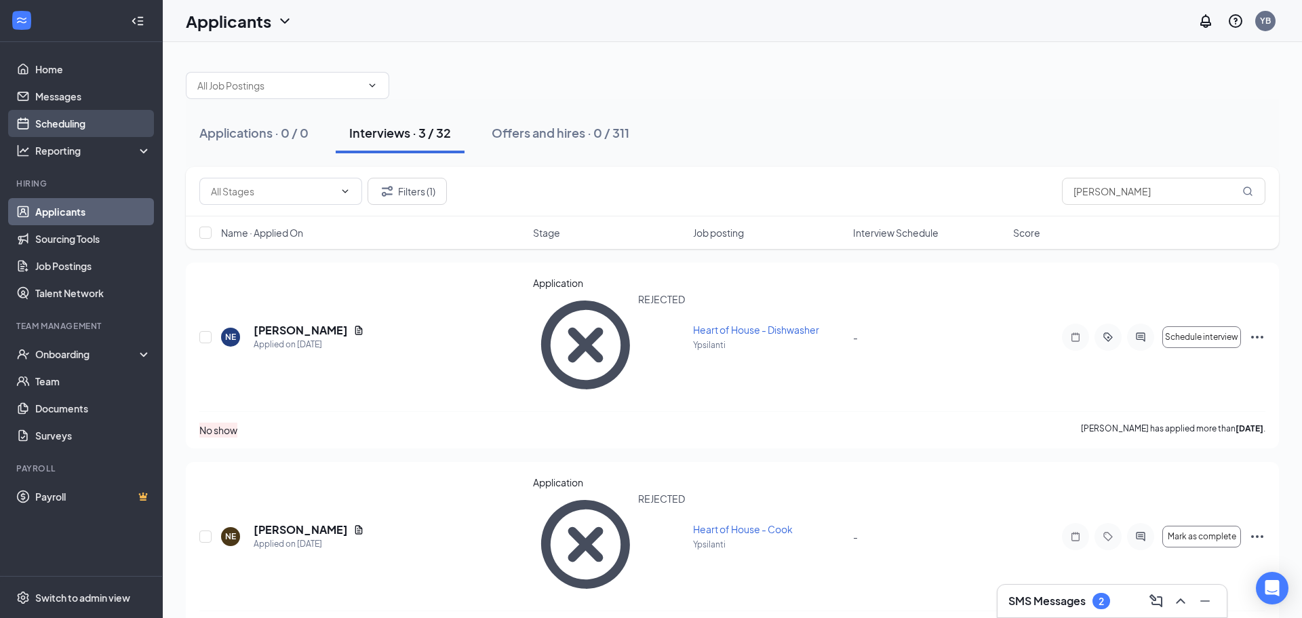
click at [47, 127] on link "Scheduling" at bounding box center [93, 123] width 116 height 27
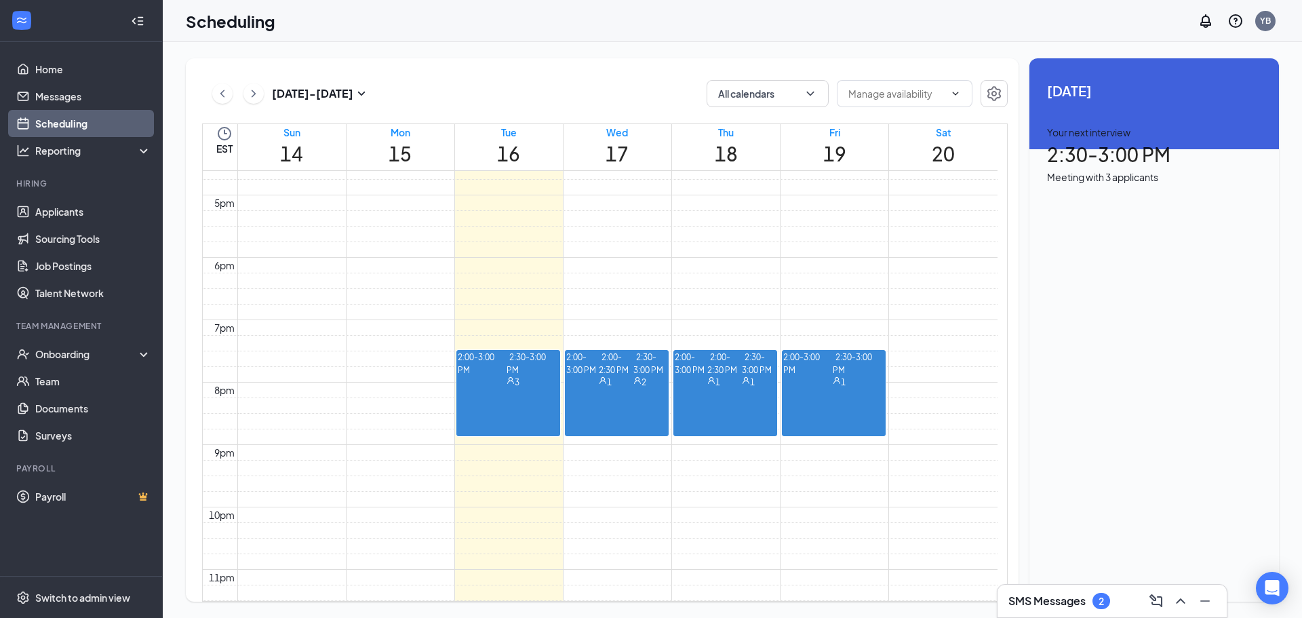
scroll to position [1068, 0]
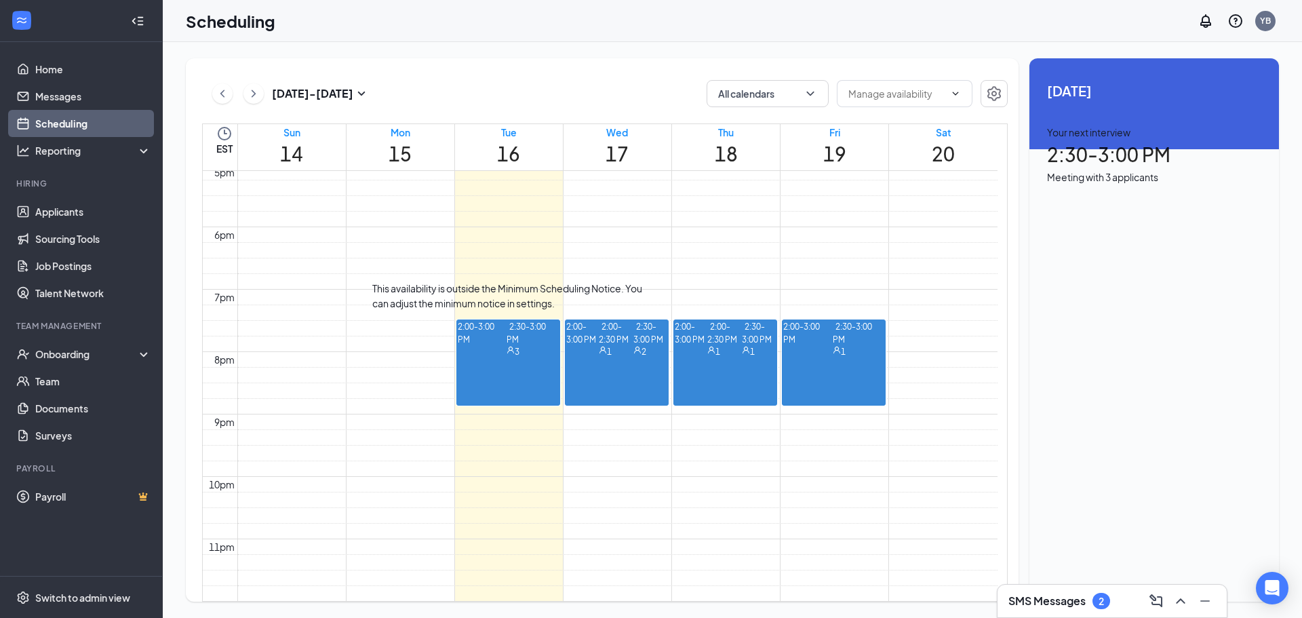
click at [507, 346] on span "2:30-3:00 PM" at bounding box center [526, 332] width 39 height 27
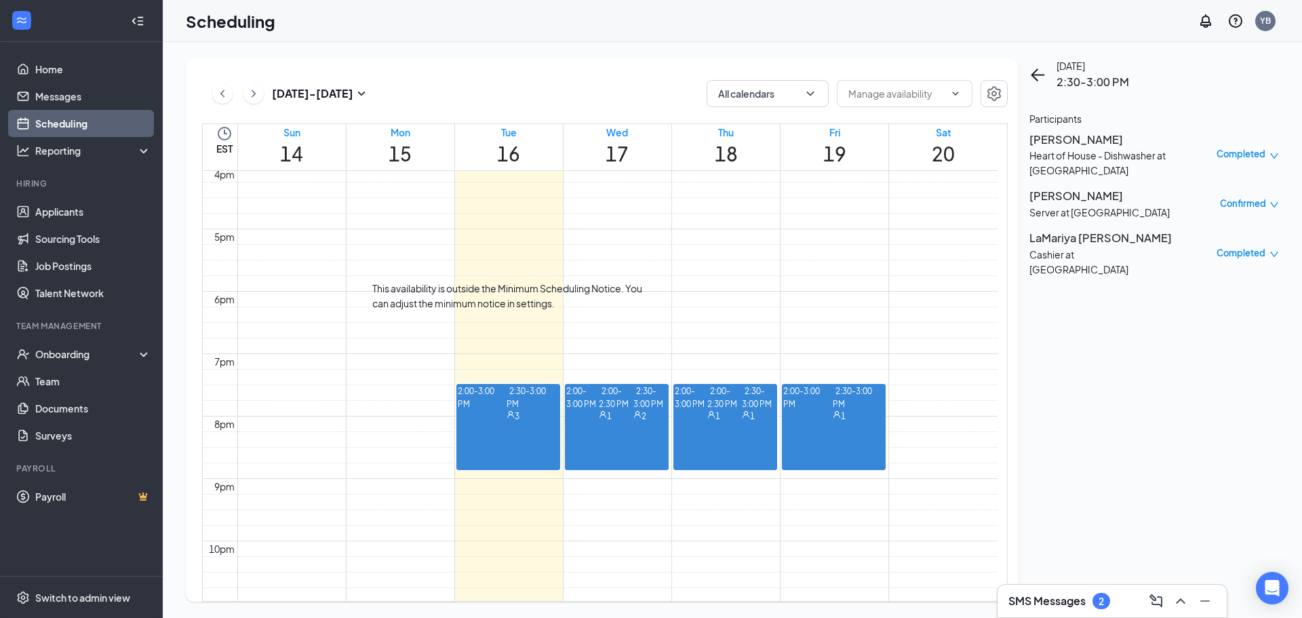
scroll to position [1000, 0]
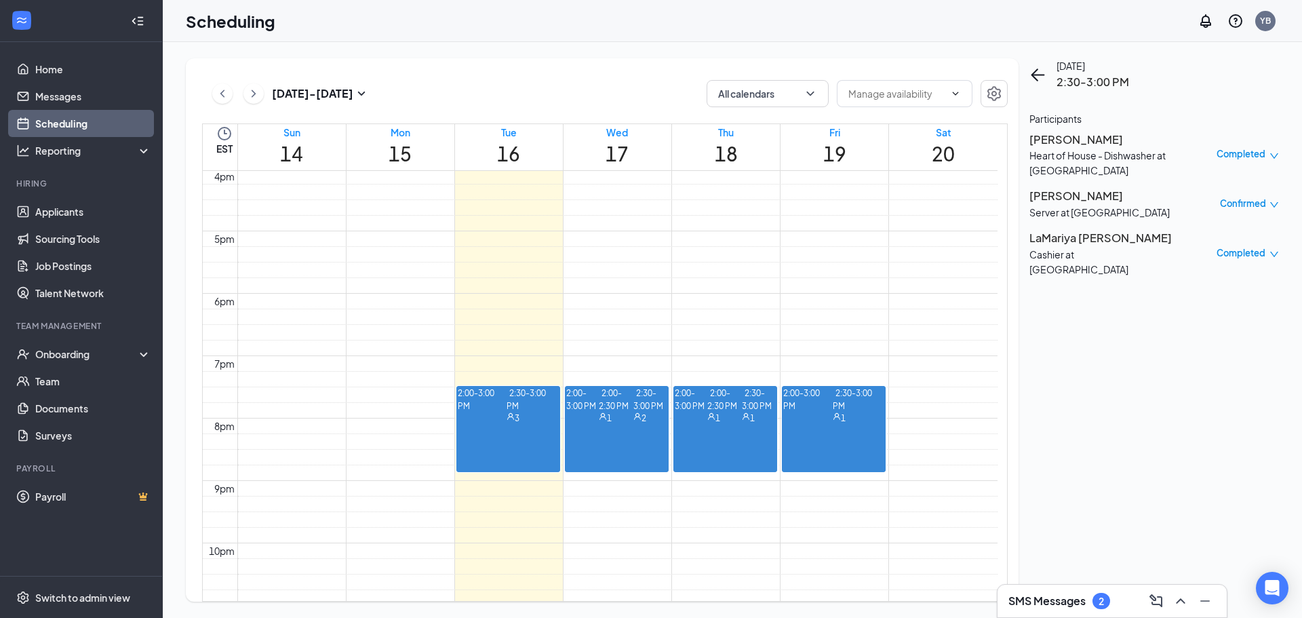
click at [1105, 199] on h3 "[PERSON_NAME]" at bounding box center [1099, 196] width 140 height 18
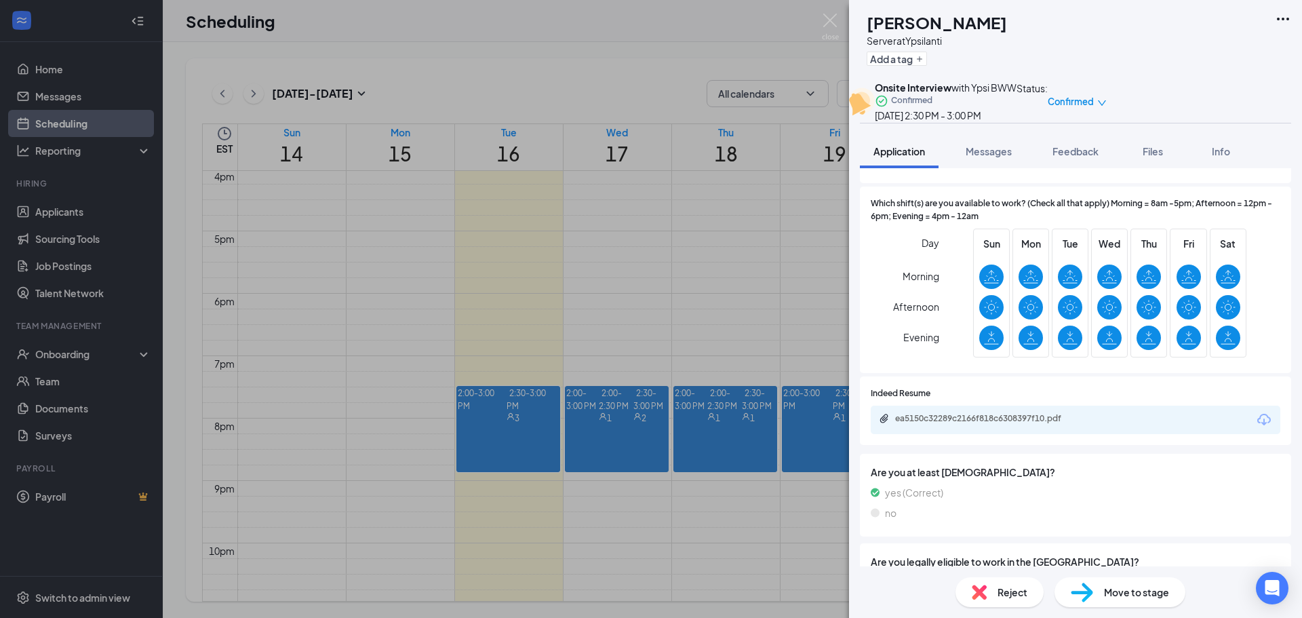
scroll to position [334, 0]
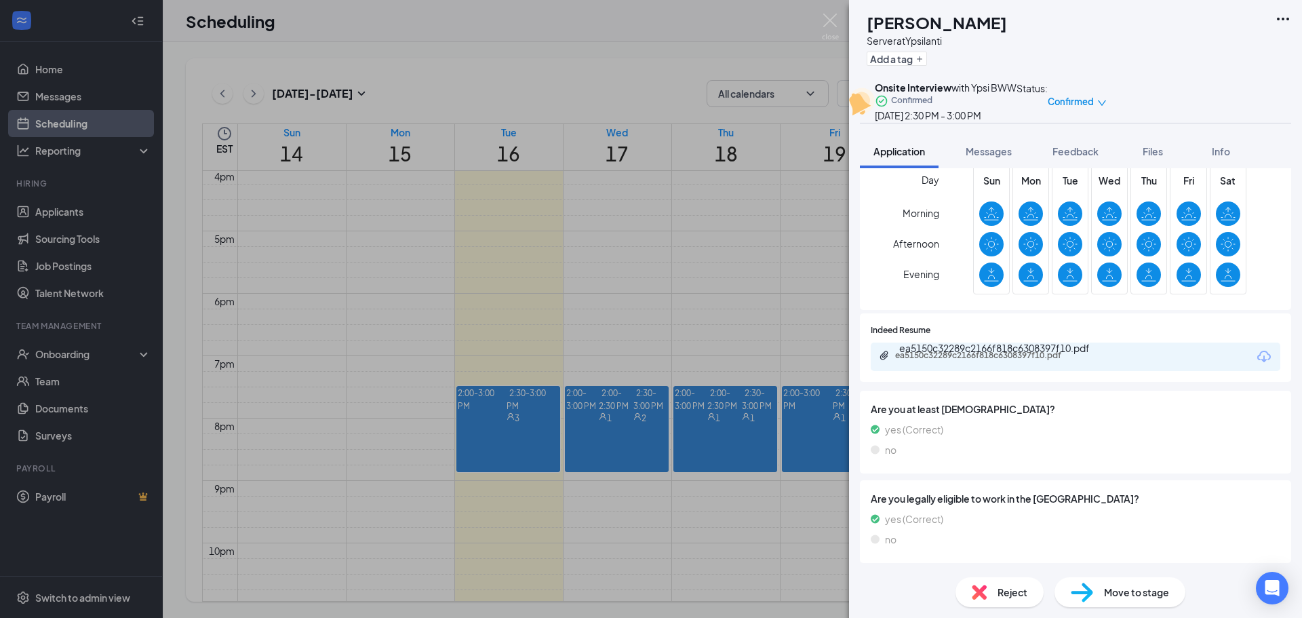
click at [955, 361] on div "ea5150c32289c2166f818c6308397f10.pdf" at bounding box center [990, 355] width 190 height 11
